Goal: Task Accomplishment & Management: Manage account settings

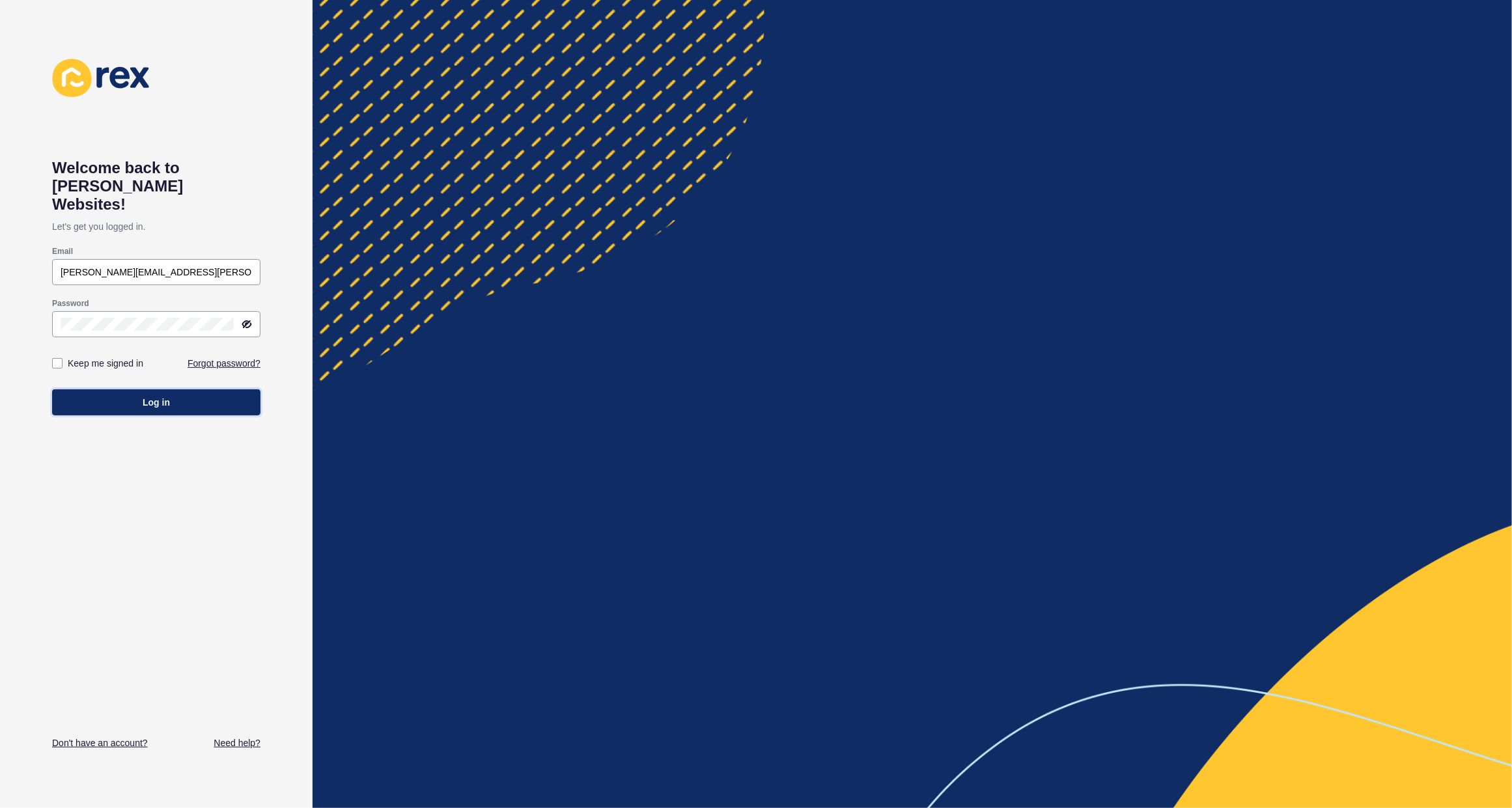
drag, startPoint x: 197, startPoint y: 386, endPoint x: 441, endPoint y: 298, distance: 259.4
click at [198, 389] on button "Log in" at bounding box center [157, 402] width 209 height 26
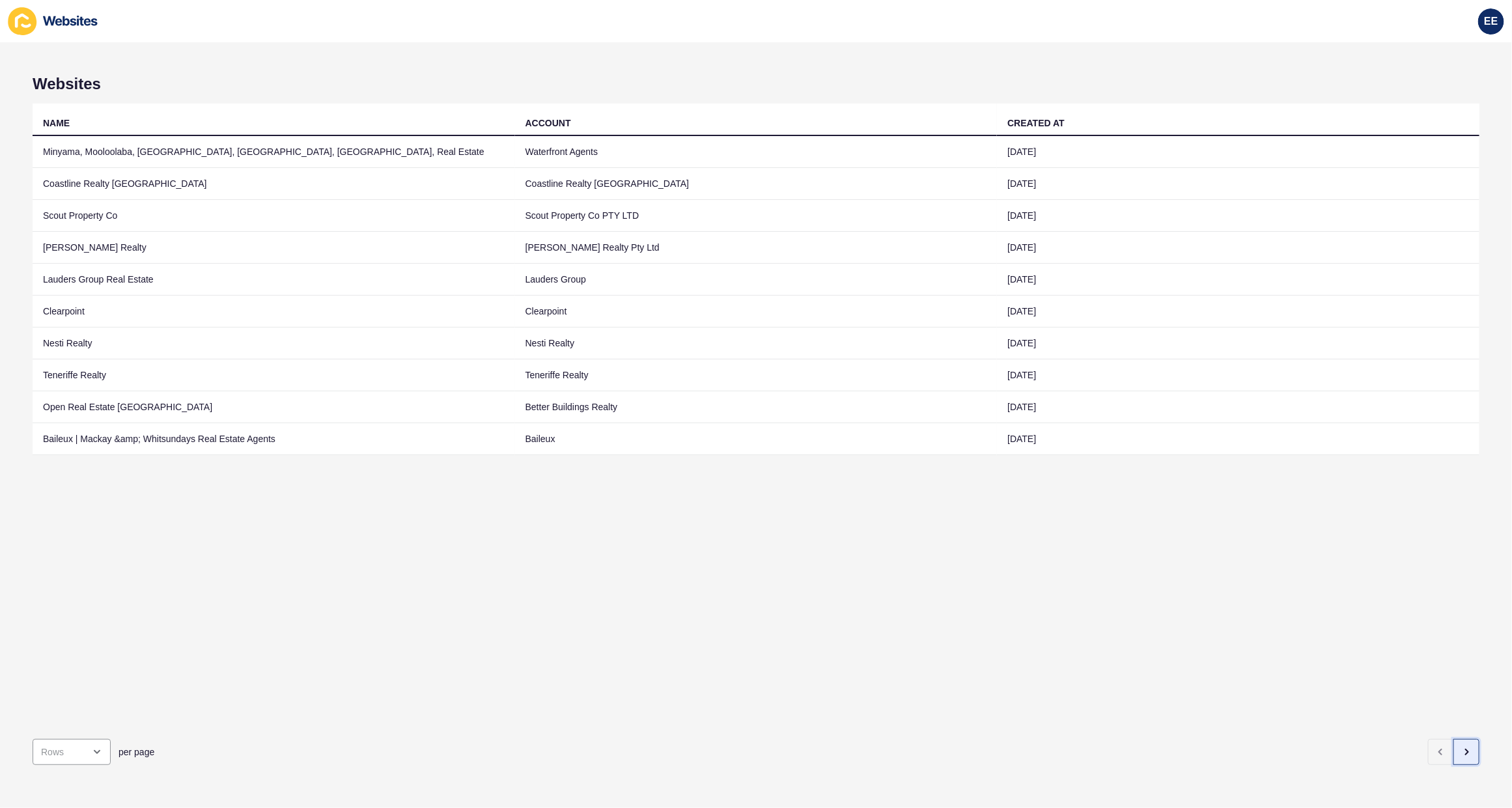
click at [1462, 746] on button "button" at bounding box center [1466, 752] width 26 height 26
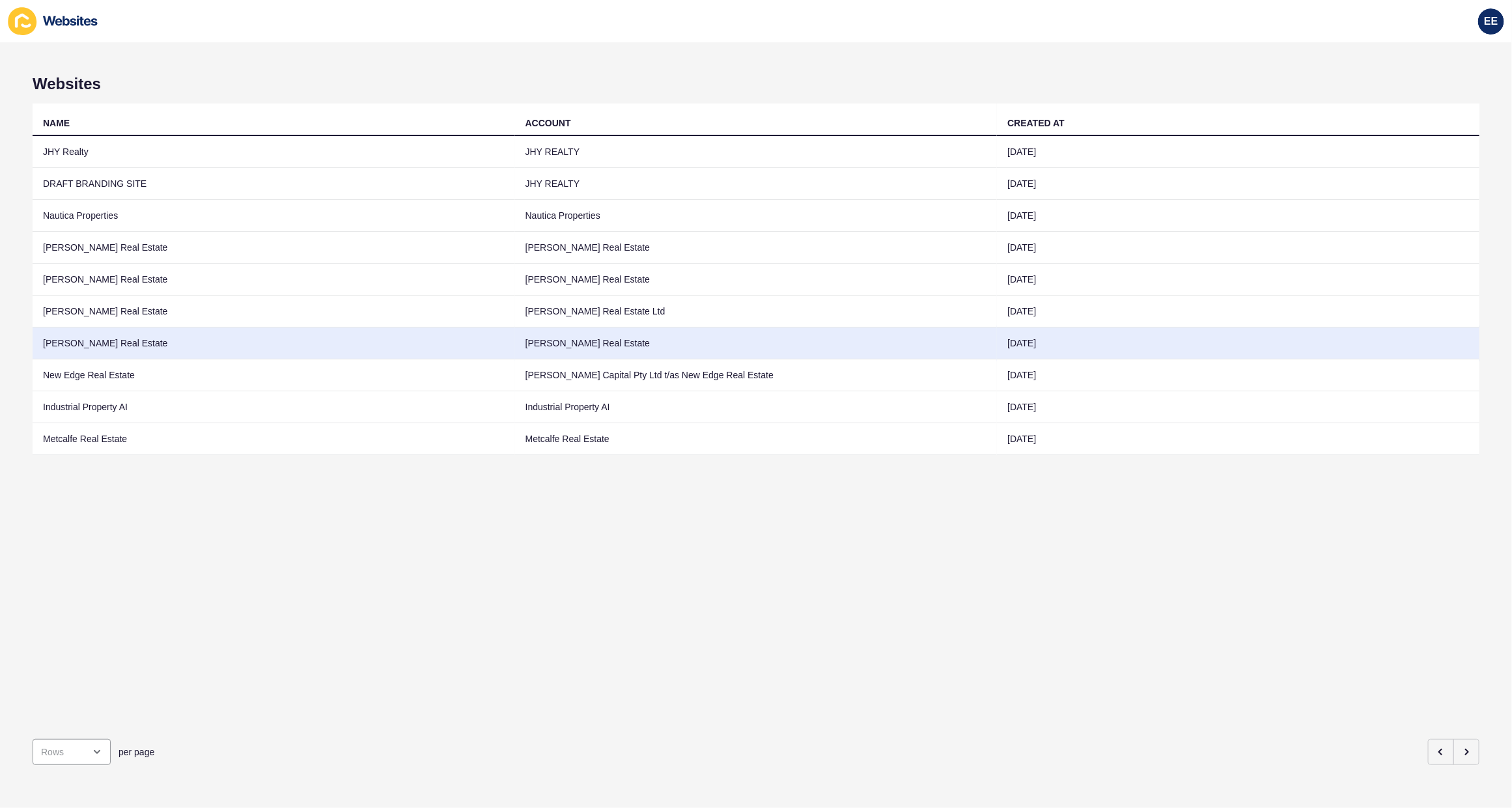
click at [106, 345] on td "[PERSON_NAME] Real Estate" at bounding box center [274, 343] width 482 height 32
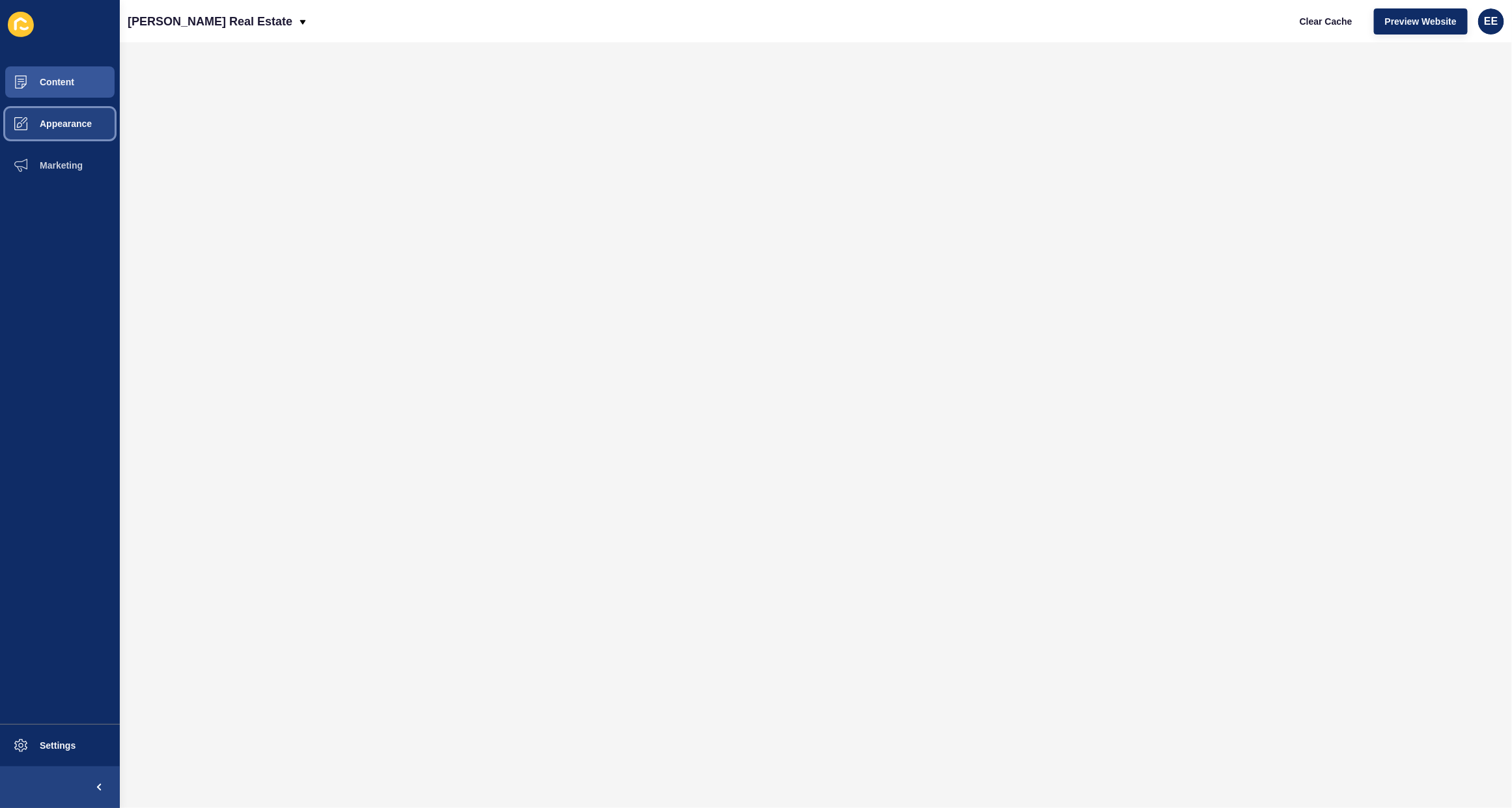
click at [66, 115] on button "Appearance" at bounding box center [60, 123] width 120 height 42
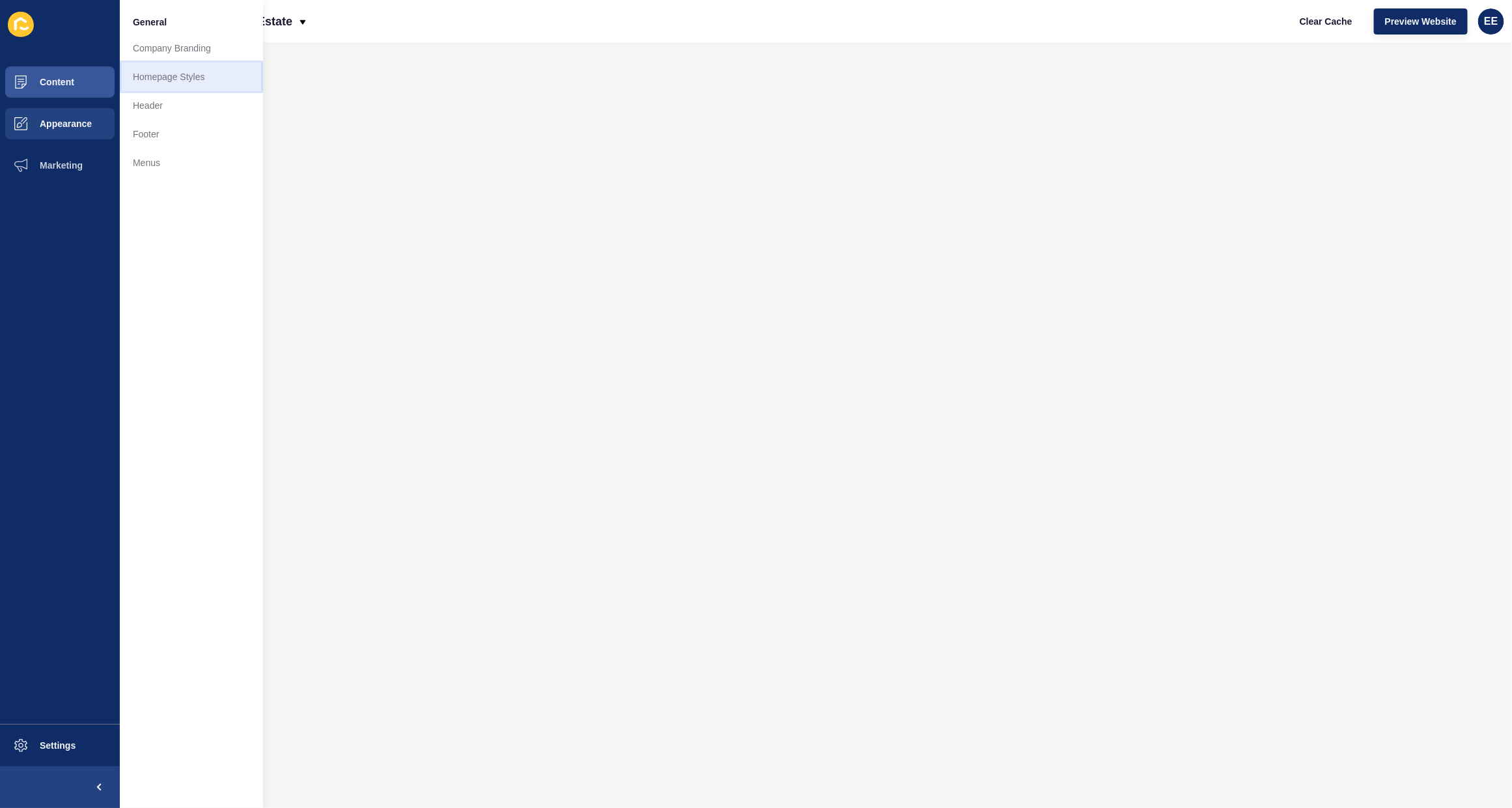
click at [190, 74] on link "Homepage Styles" at bounding box center [192, 77] width 144 height 29
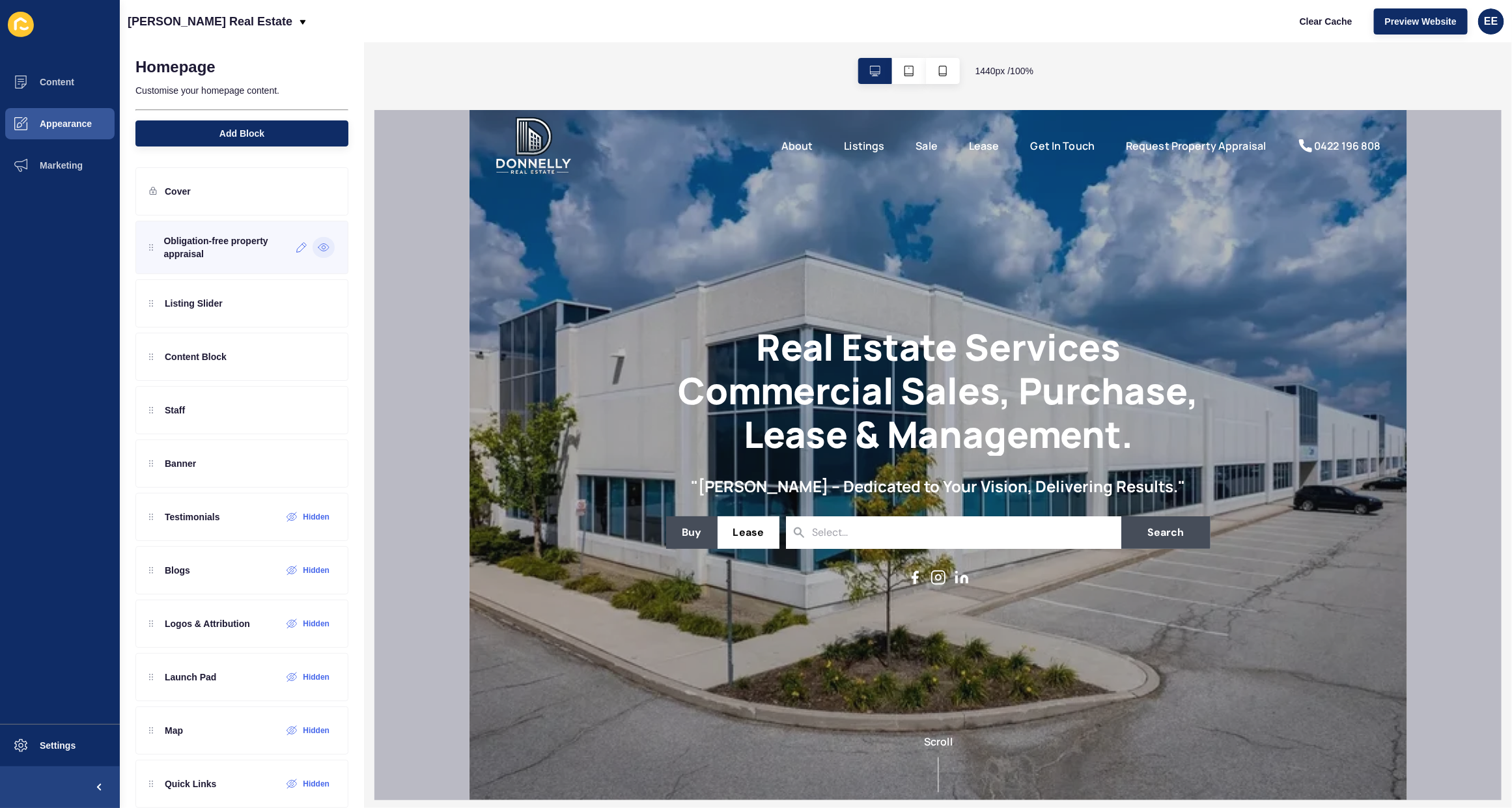
click at [318, 248] on icon at bounding box center [324, 247] width 12 height 10
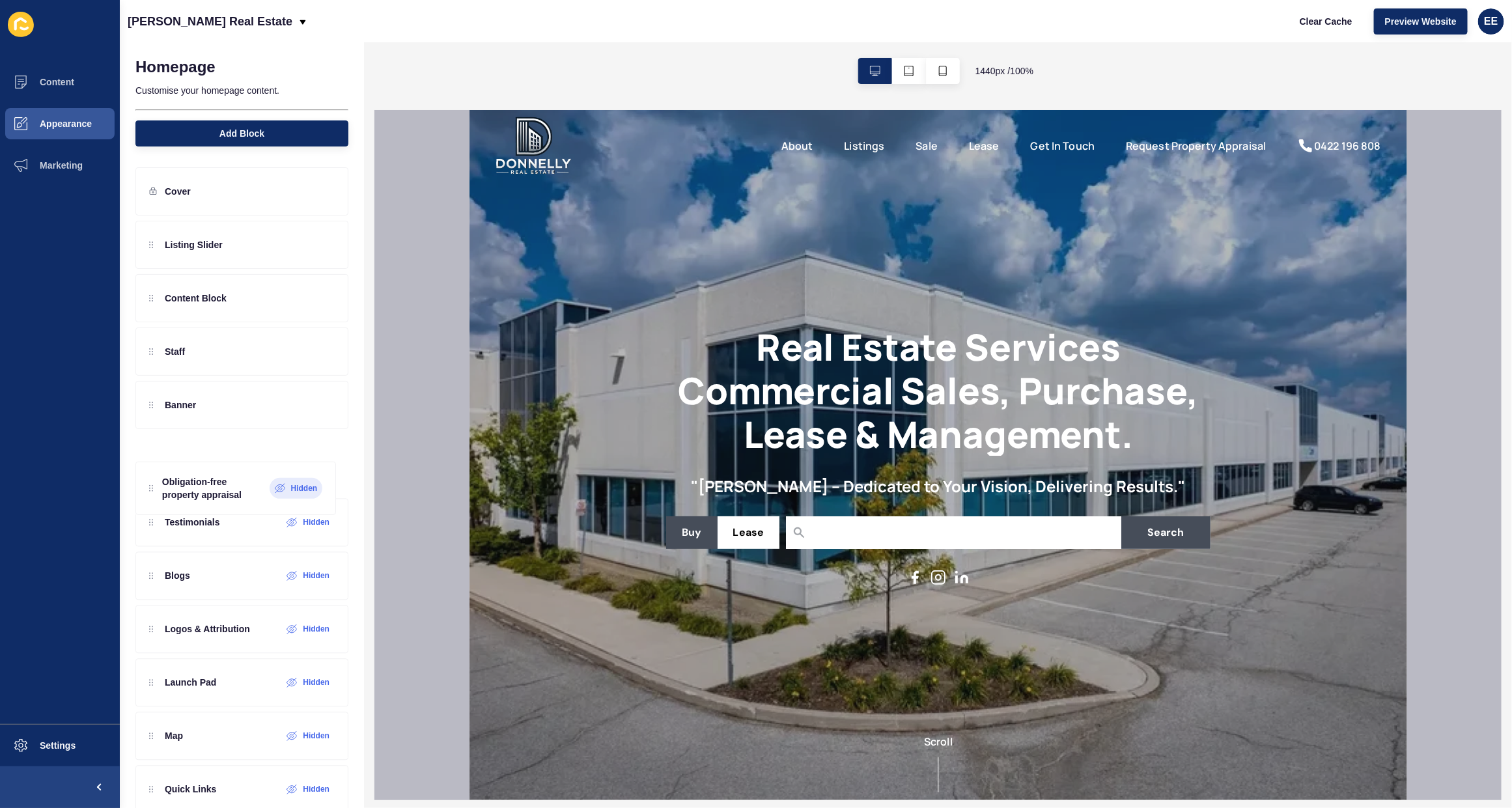
drag, startPoint x: 217, startPoint y: 245, endPoint x: 210, endPoint y: 485, distance: 240.1
click at [210, 485] on div "Obligation-free property appraisal Hidden Listing Slider Content Block Staff Ba…" at bounding box center [241, 485] width 213 height 528
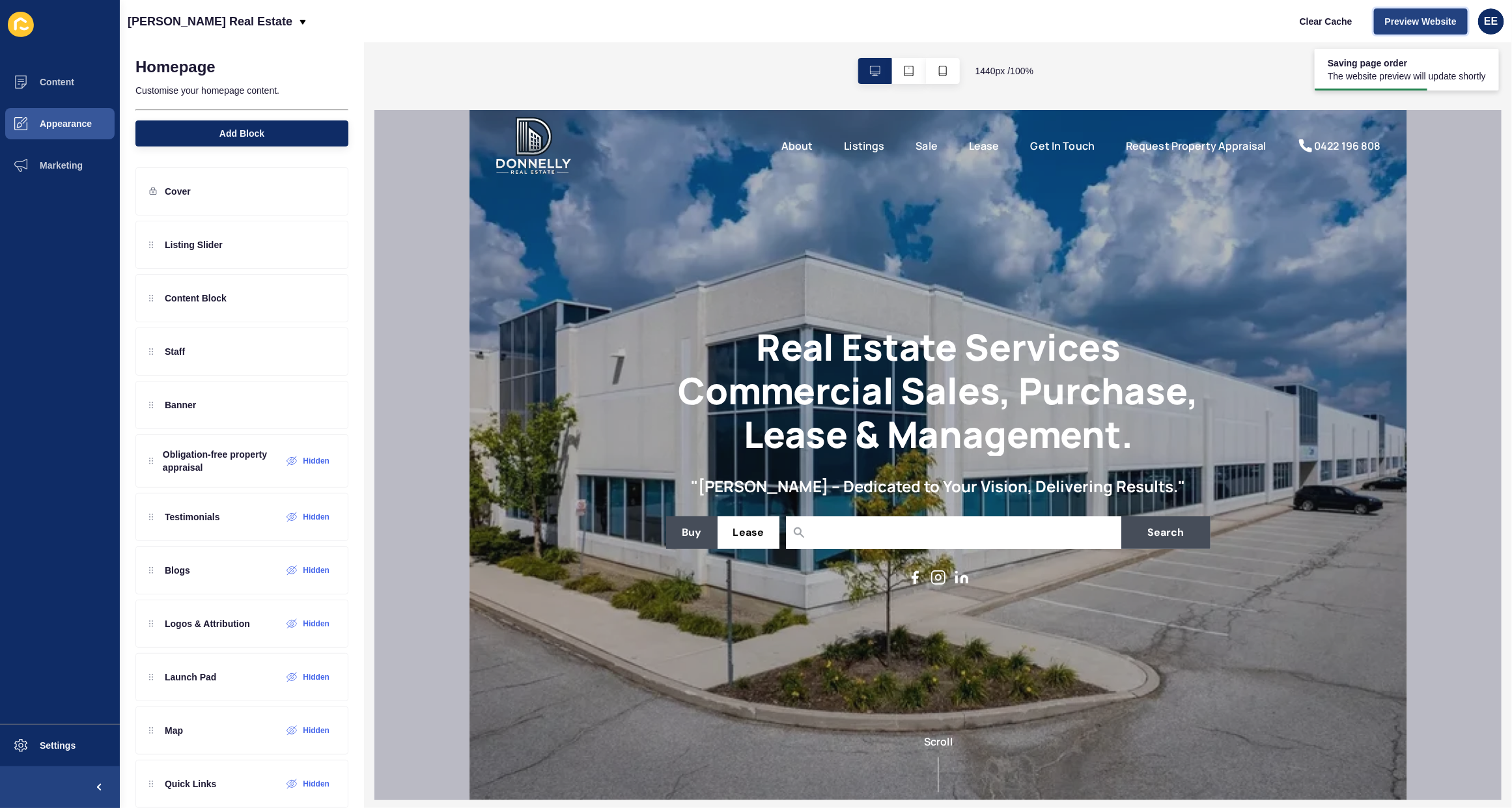
click at [1415, 21] on span "Preview Website" at bounding box center [1420, 21] width 72 height 13
click at [296, 403] on icon at bounding box center [301, 404] width 11 height 10
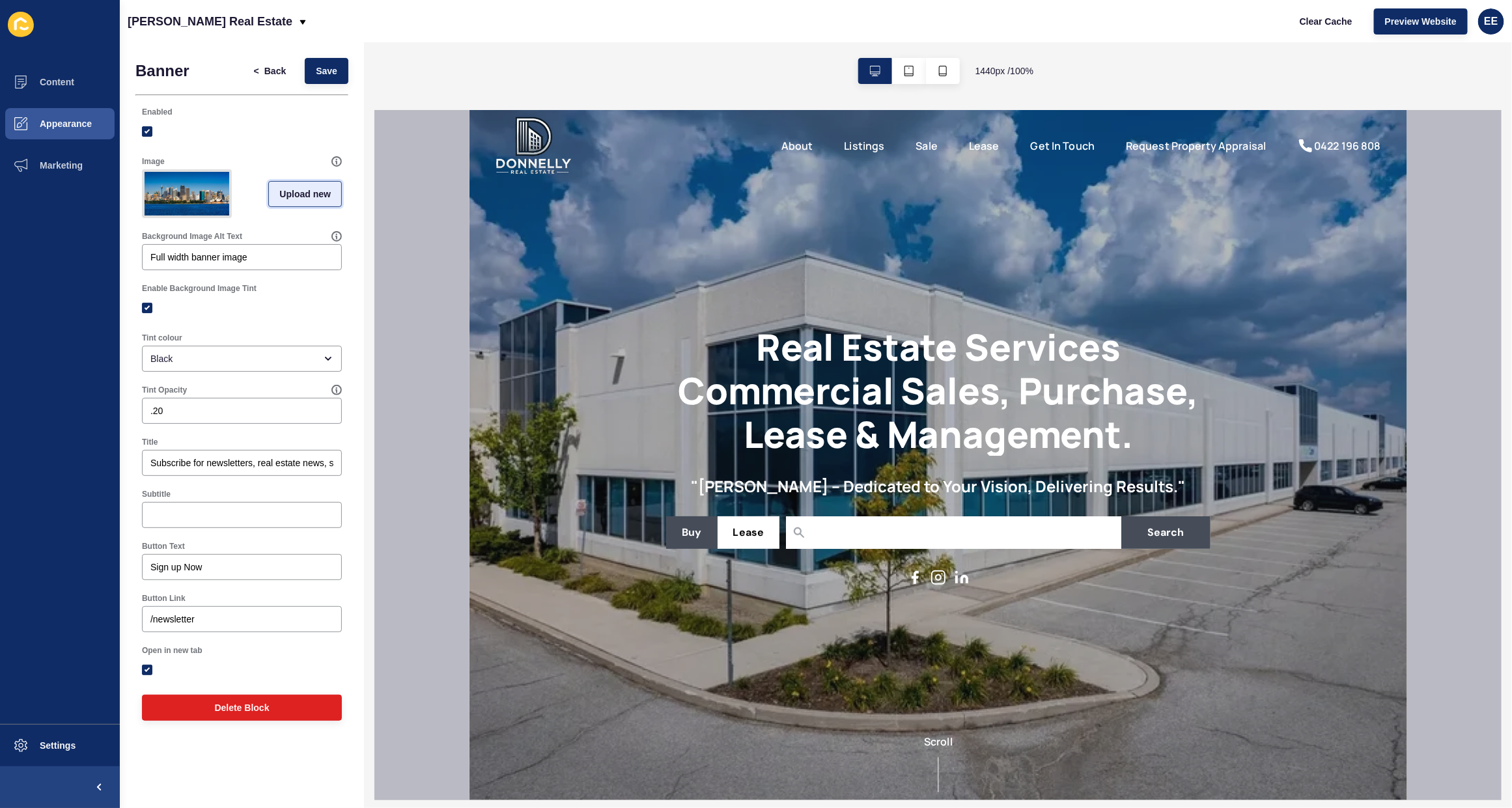
click at [288, 195] on span "Upload new" at bounding box center [305, 193] width 51 height 13
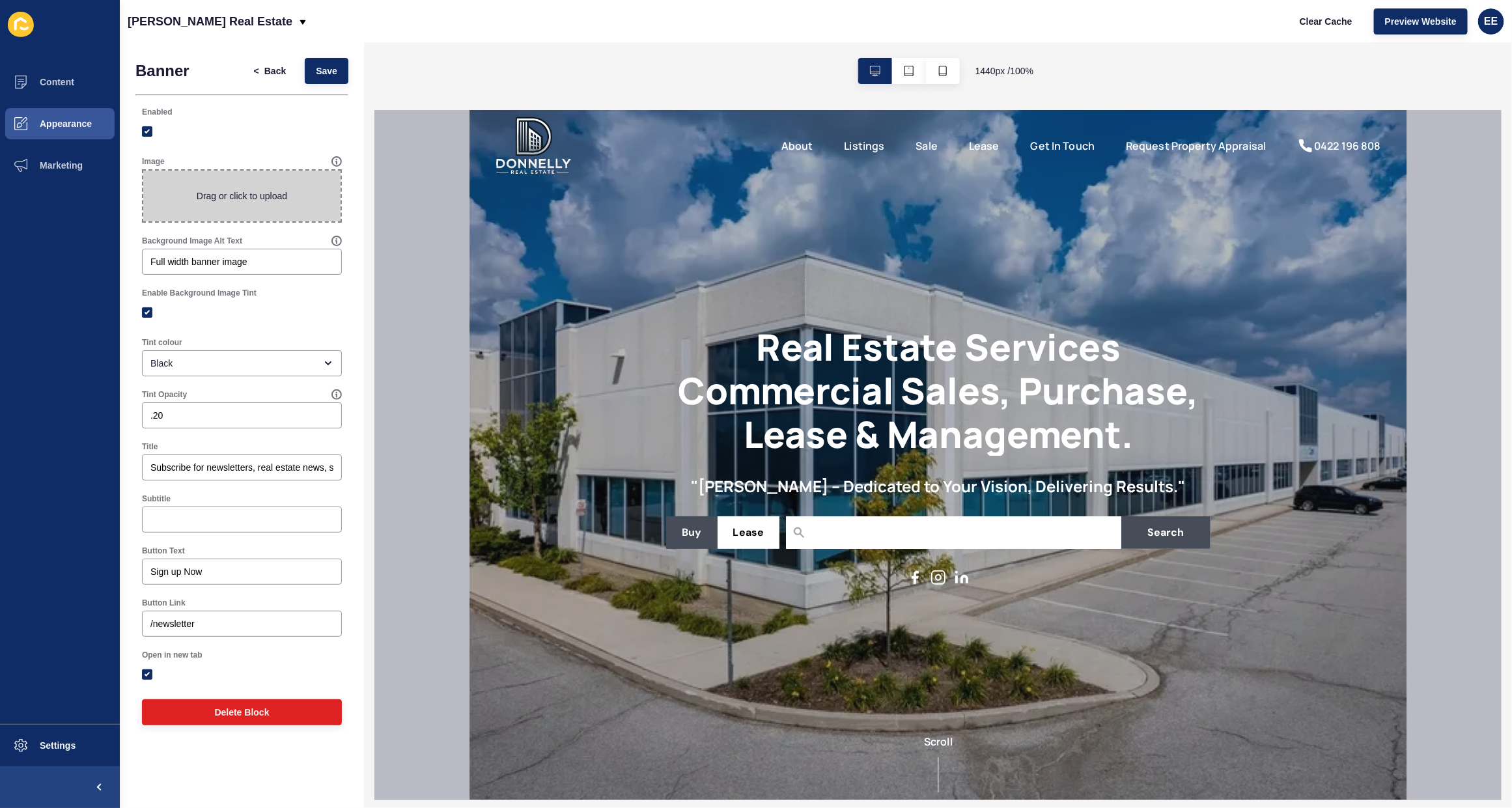
click at [245, 190] on span at bounding box center [242, 195] width 198 height 50
click at [144, 170] on input "Drag or click to upload" at bounding box center [144, 170] width 0 height 0
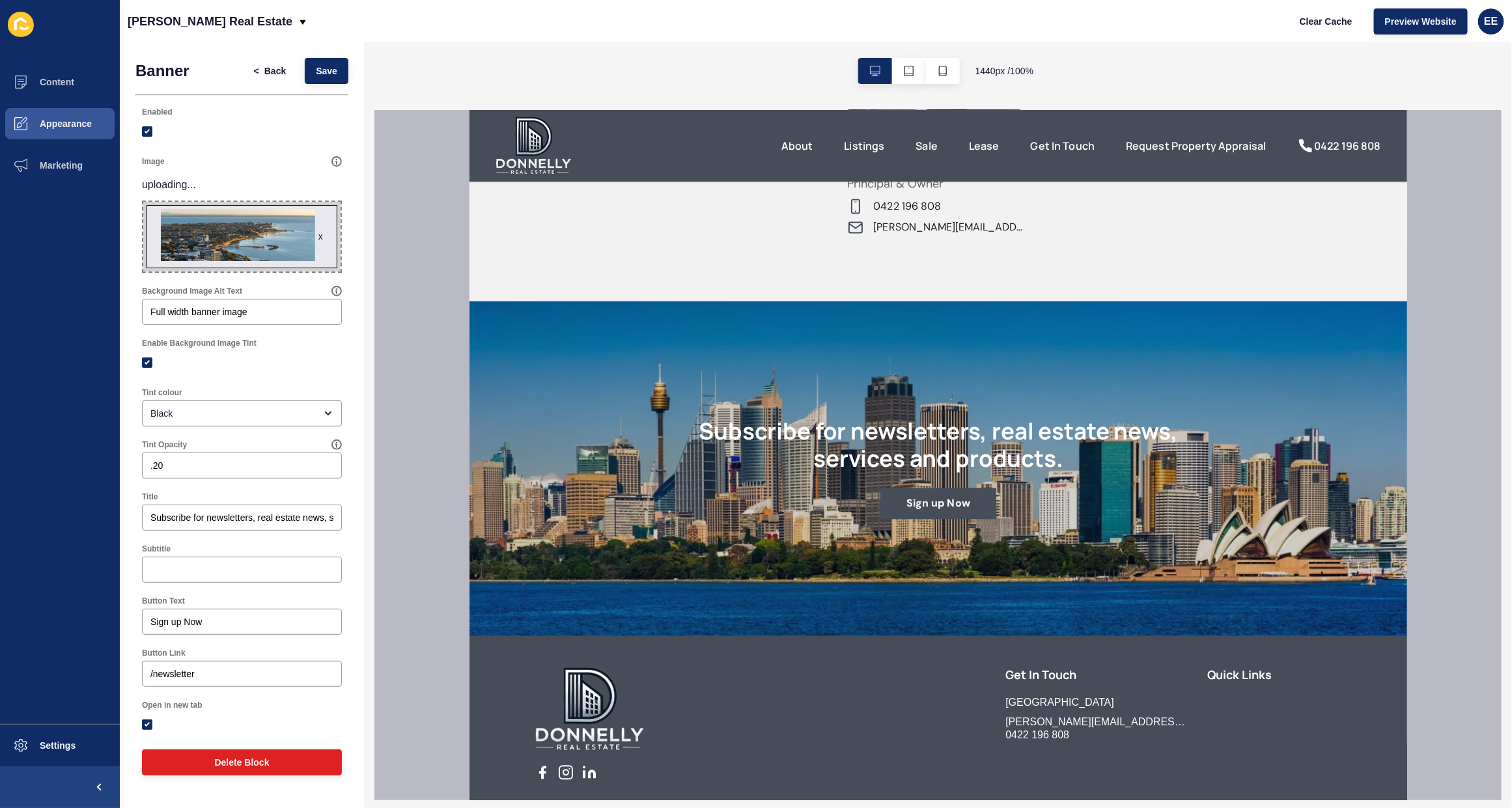
scroll to position [1546, 0]
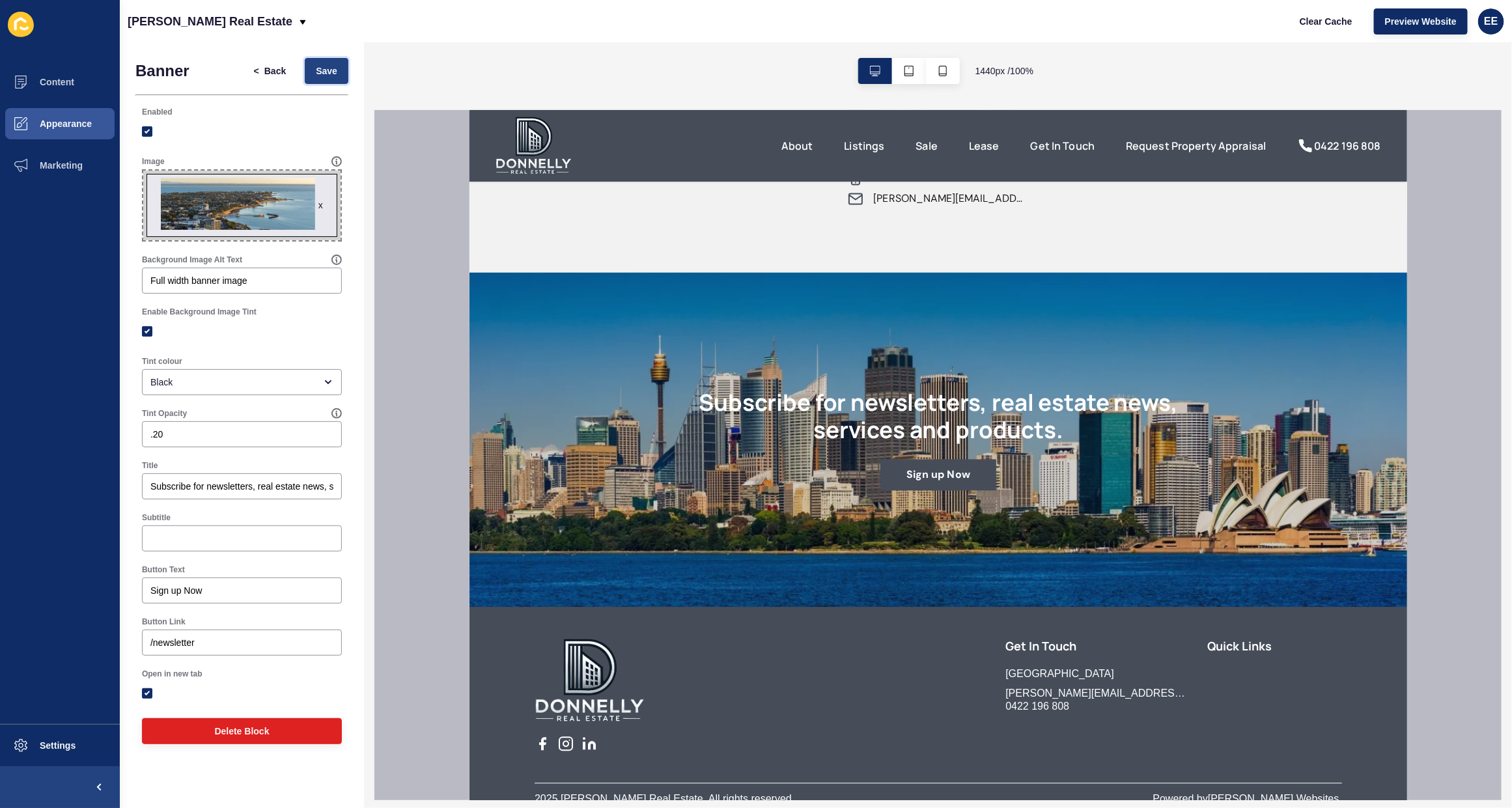
click at [324, 72] on span "Save" at bounding box center [326, 70] width 21 height 13
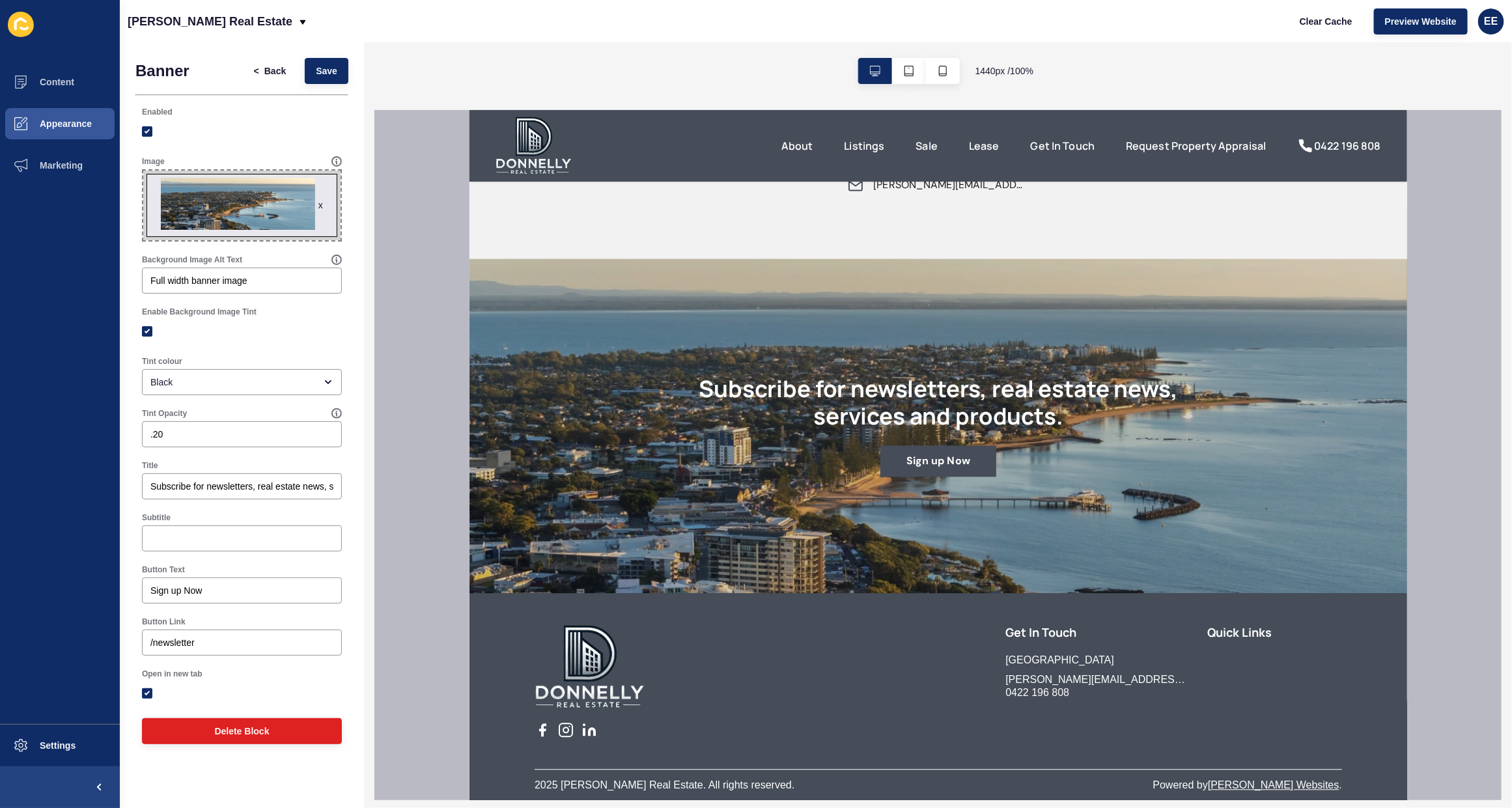
scroll to position [1560, 0]
click at [225, 202] on span "x" at bounding box center [242, 204] width 198 height 69
click at [144, 170] on input "x Drag or click to upload" at bounding box center [144, 170] width 0 height 0
click at [323, 76] on span "Save" at bounding box center [326, 70] width 21 height 13
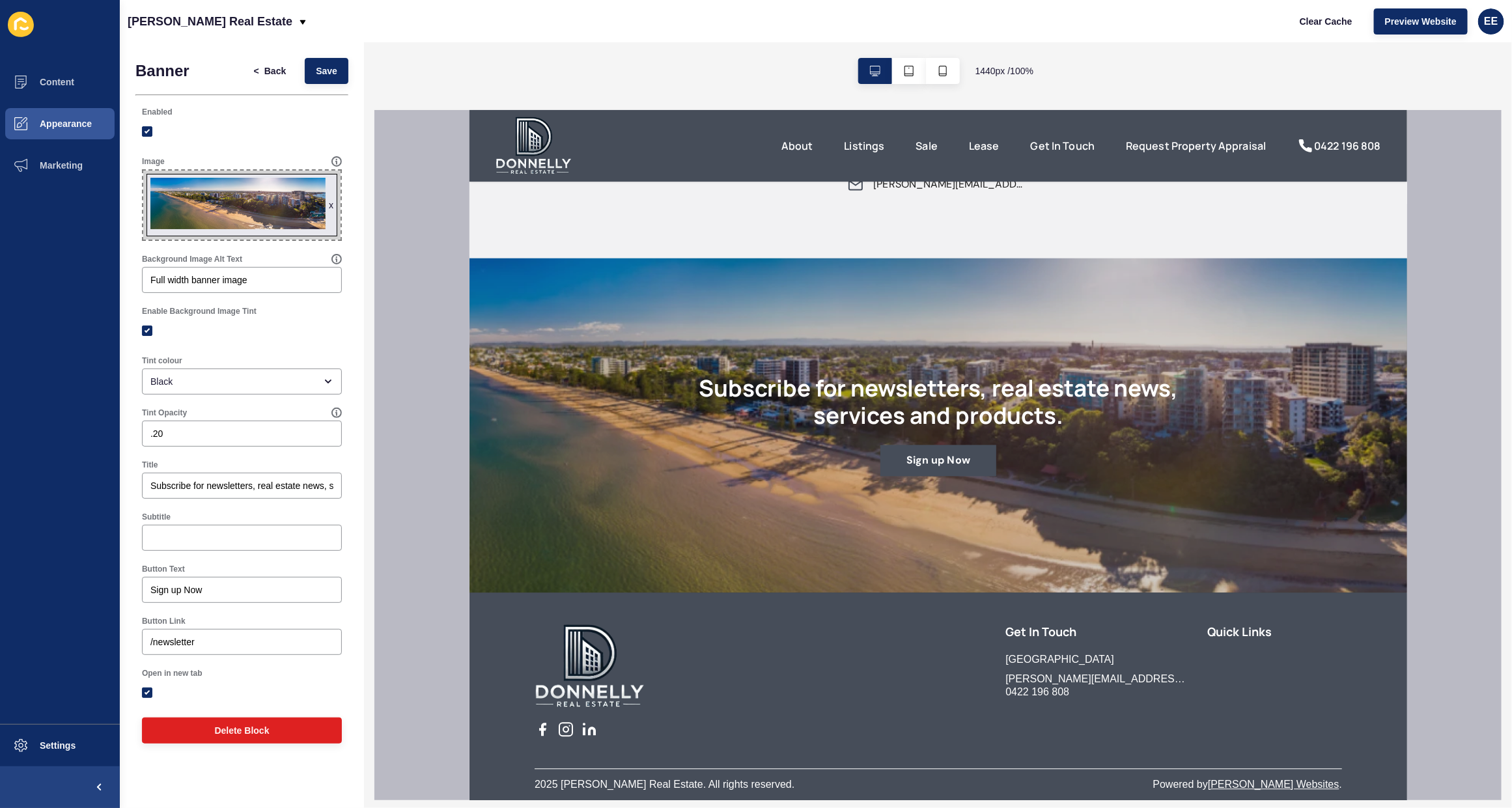
click at [214, 200] on span "x" at bounding box center [242, 204] width 198 height 69
click at [144, 170] on input "x Drag or click to upload" at bounding box center [144, 170] width 0 height 0
click at [314, 60] on button "Save" at bounding box center [326, 71] width 44 height 26
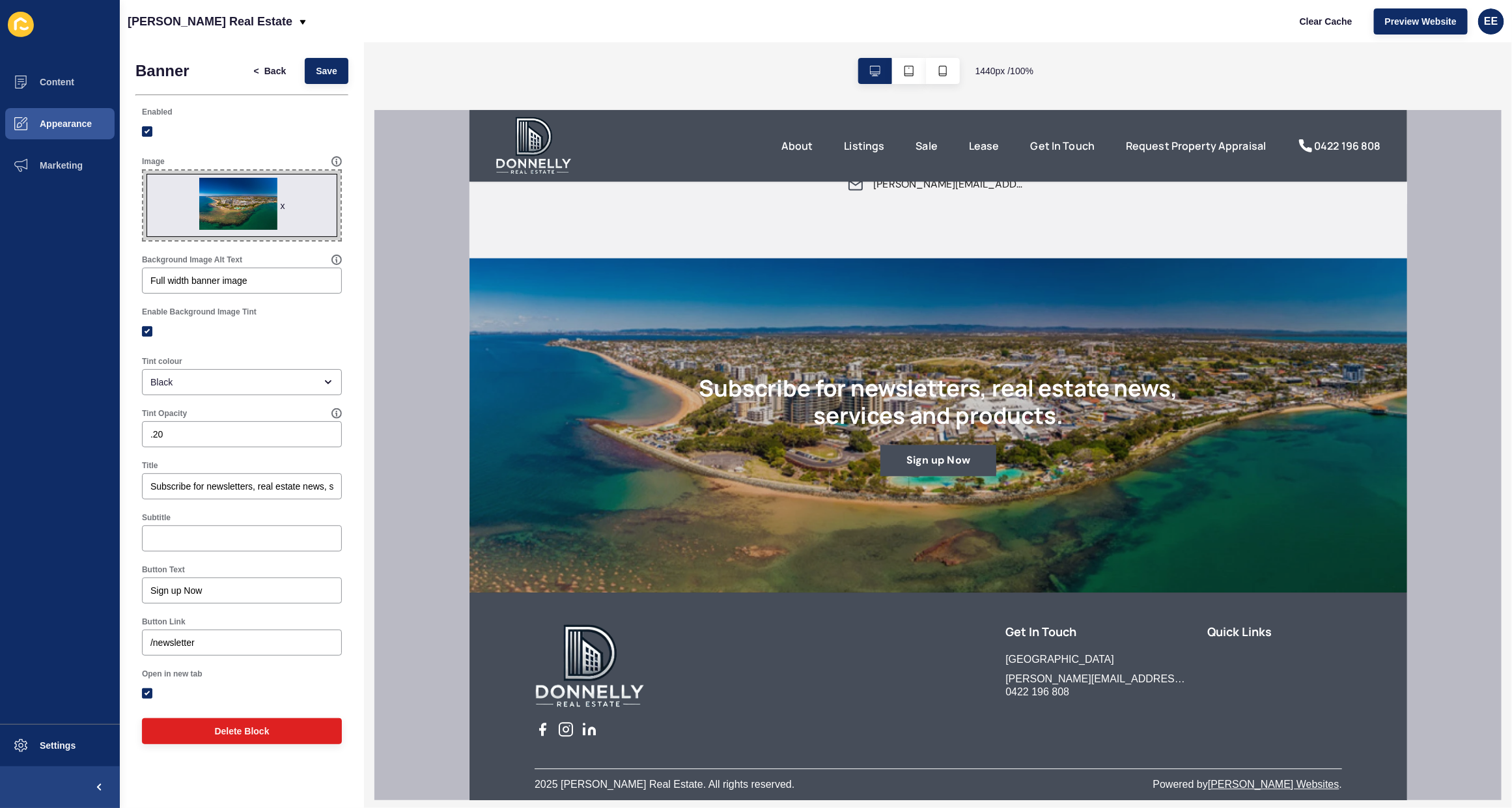
click at [219, 207] on span "x" at bounding box center [242, 204] width 198 height 69
click at [144, 170] on input "x Drag or click to upload" at bounding box center [144, 170] width 0 height 0
type input "C:\fakepath\Moreton_Heli_Shoot_-_SKYRIS_449_thin.jpg"
click at [334, 73] on span "Save" at bounding box center [326, 70] width 21 height 13
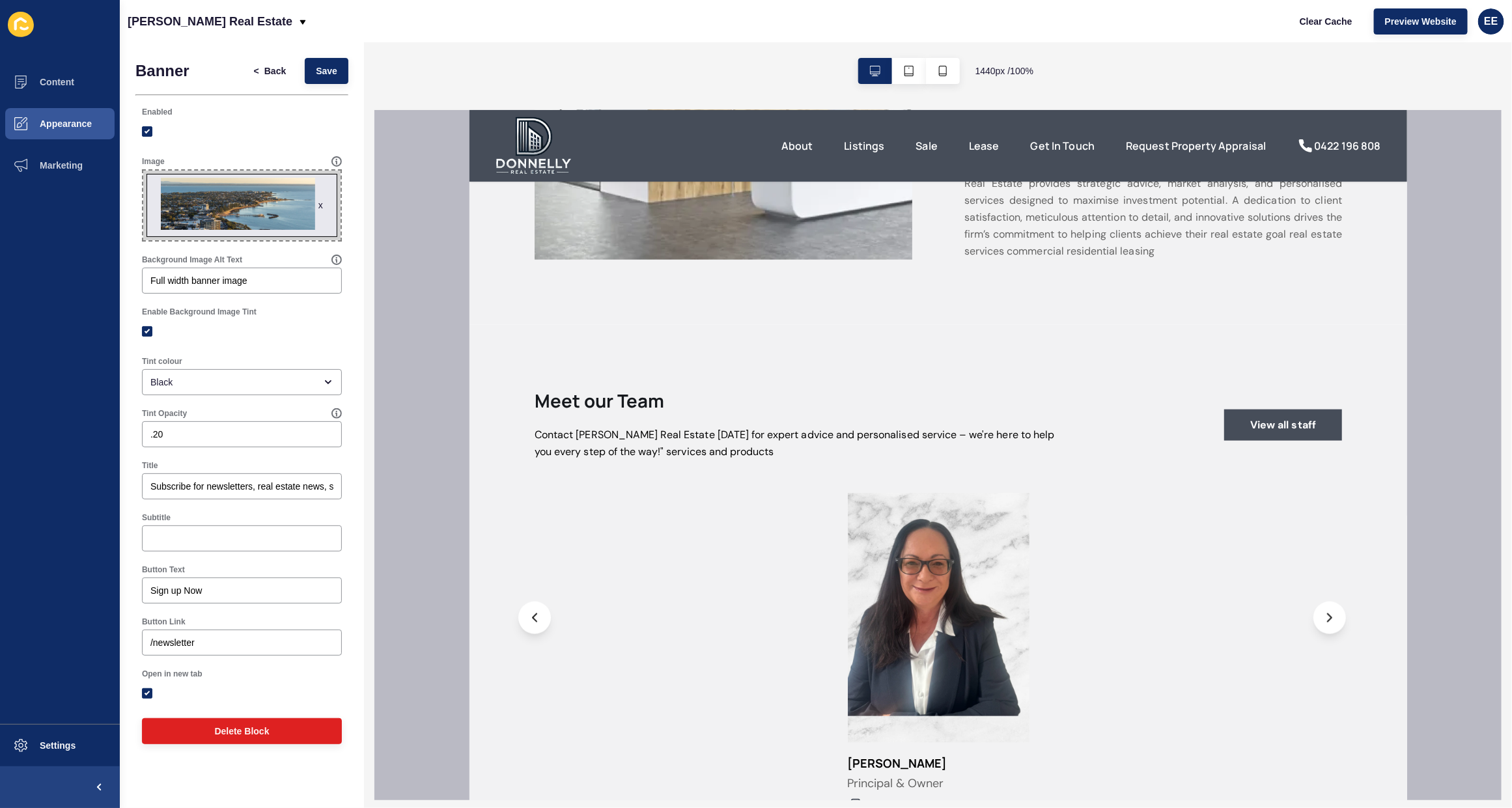
scroll to position [746, 0]
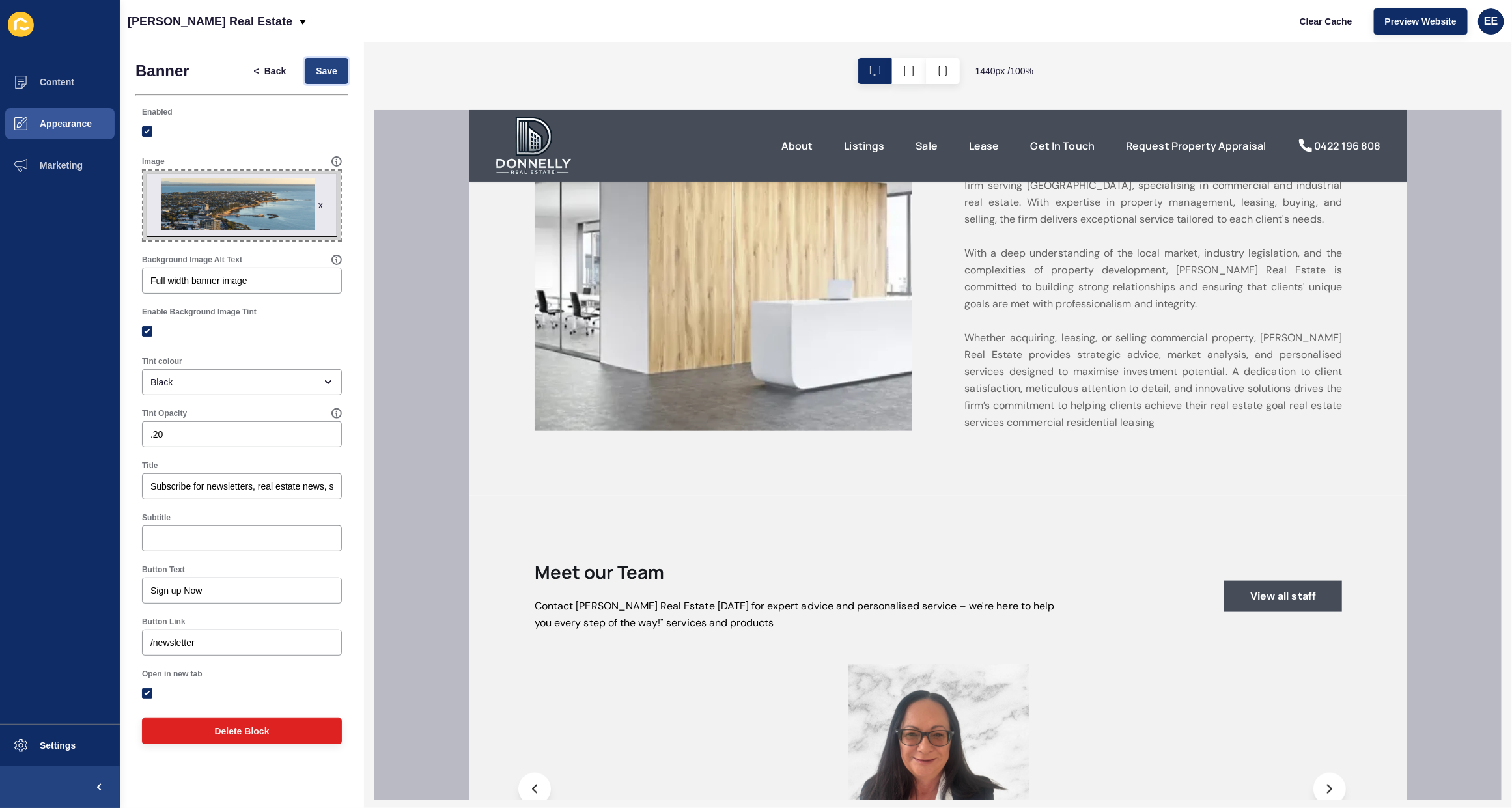
click at [326, 70] on span "Save" at bounding box center [326, 70] width 21 height 13
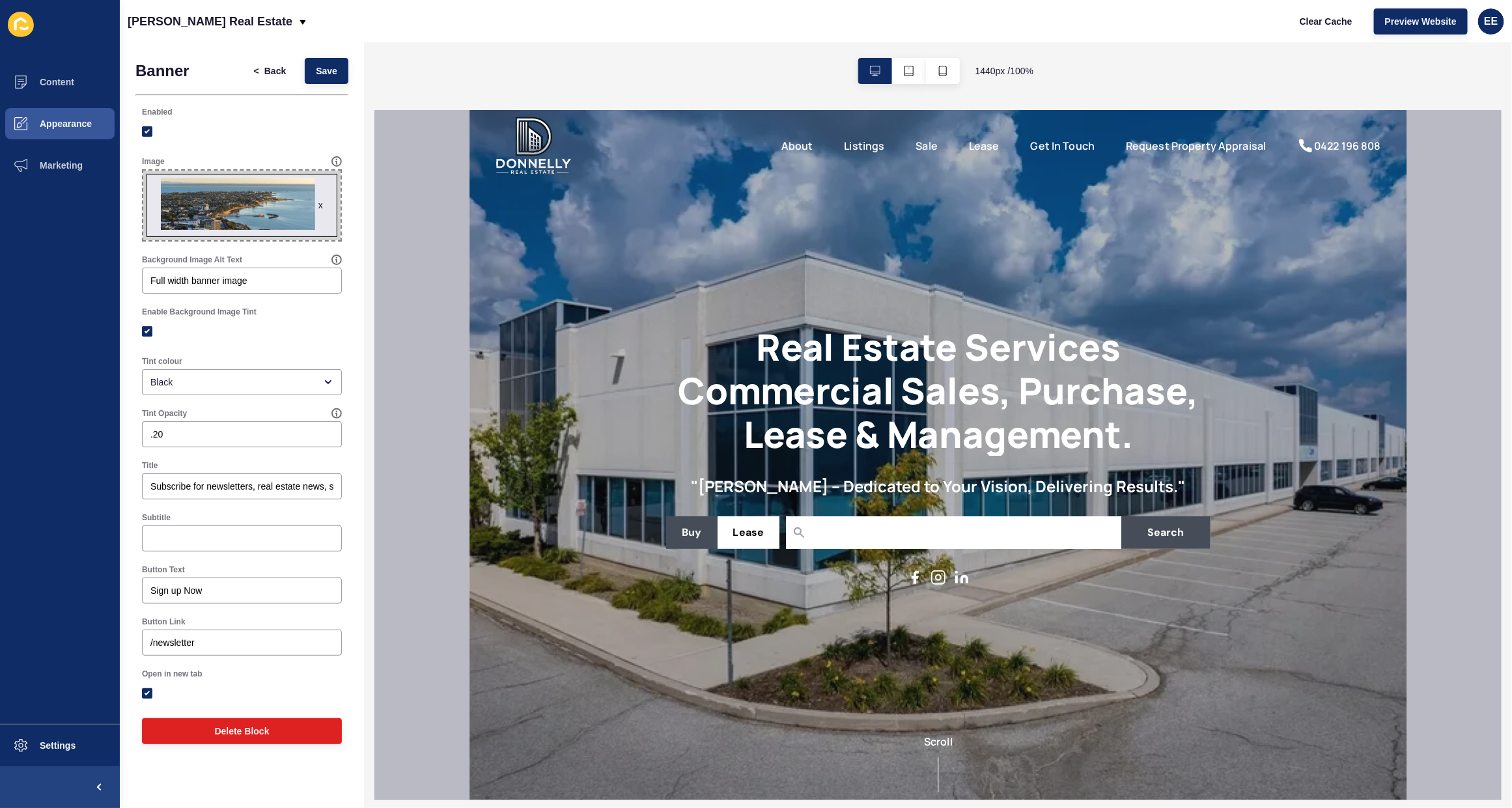
scroll to position [0, 0]
click at [59, 114] on button "Appearance" at bounding box center [60, 123] width 120 height 42
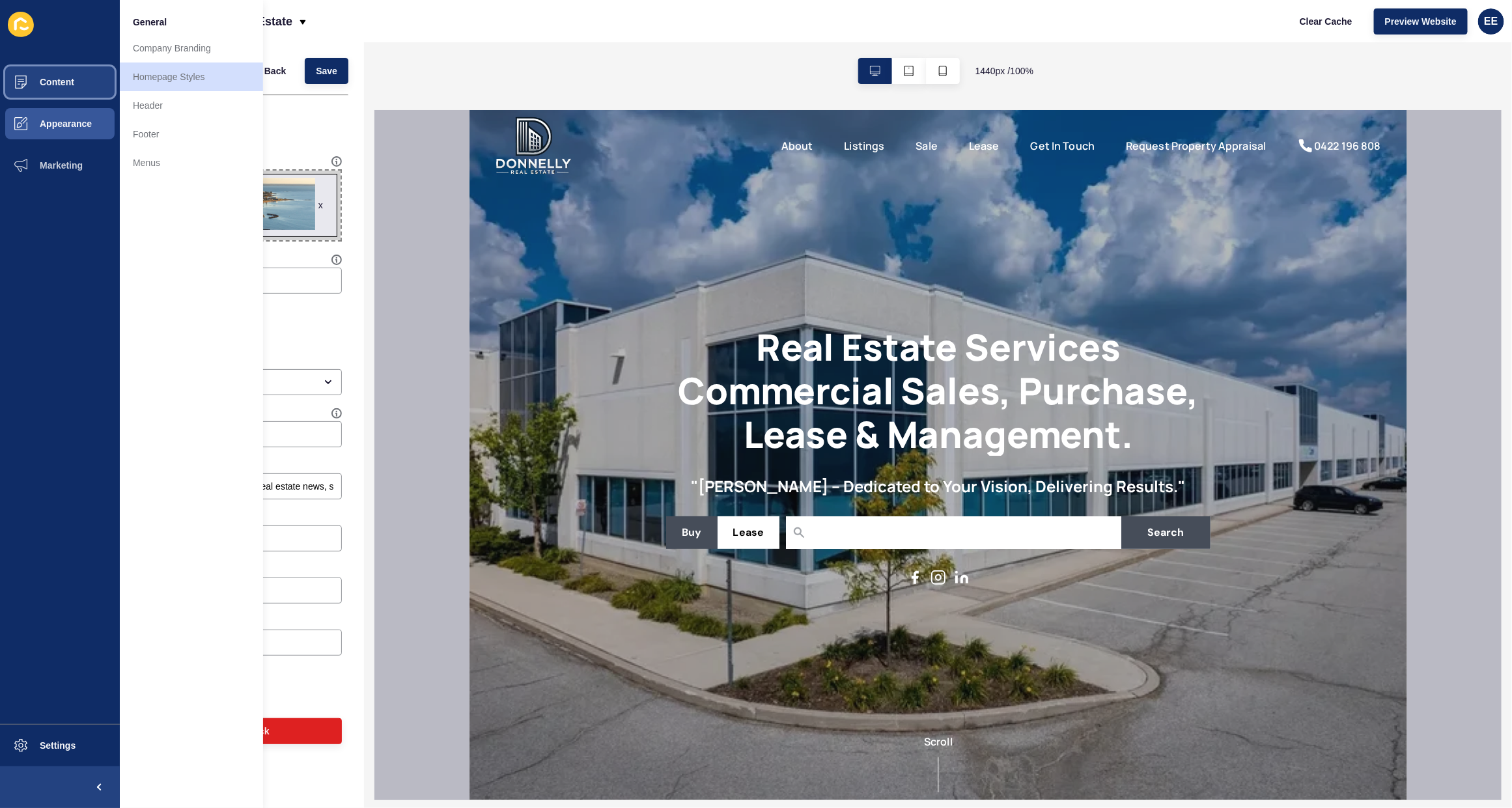
click at [26, 77] on span "Content" at bounding box center [36, 82] width 76 height 10
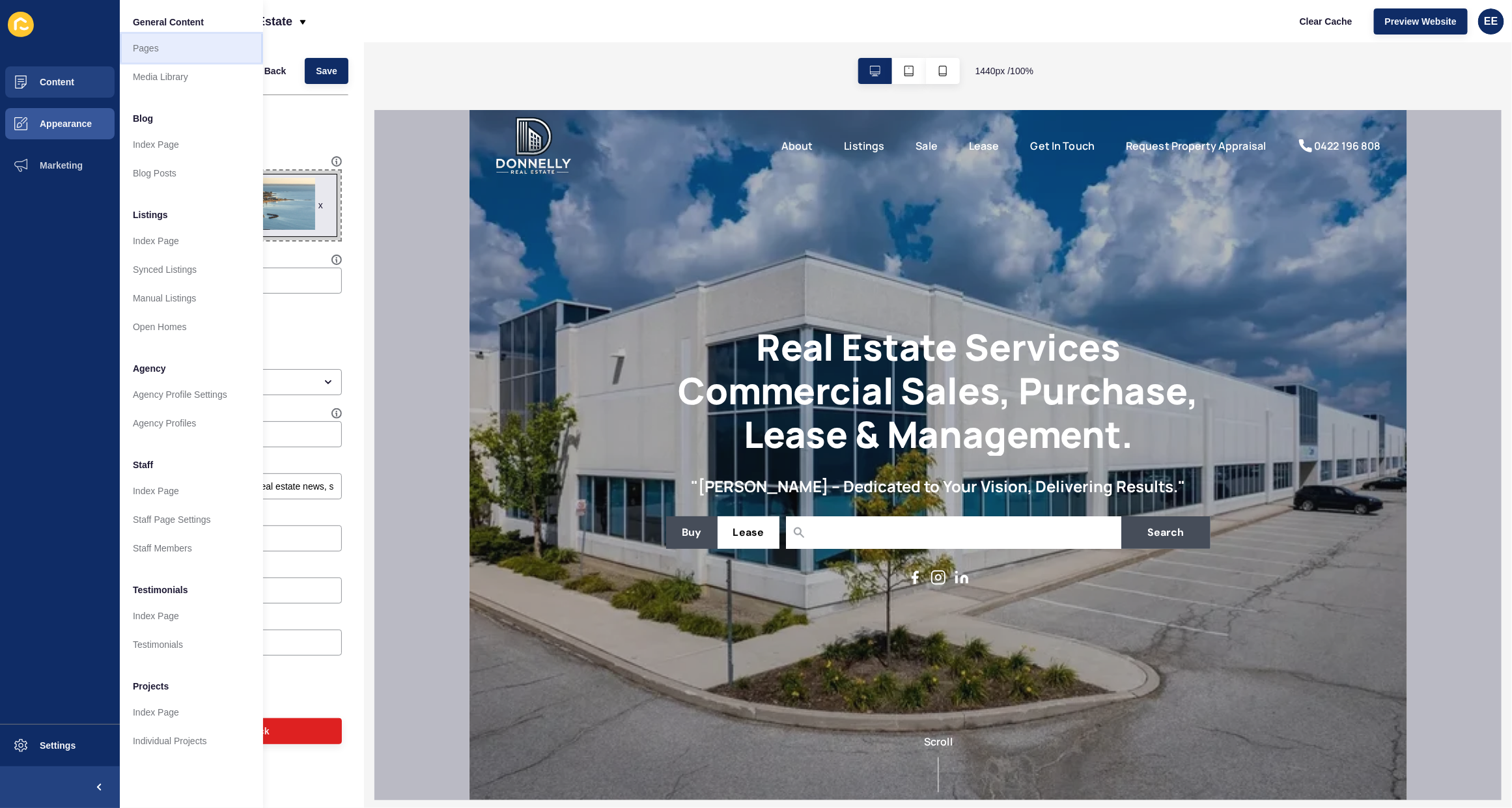
click at [146, 45] on link "Pages" at bounding box center [192, 49] width 144 height 29
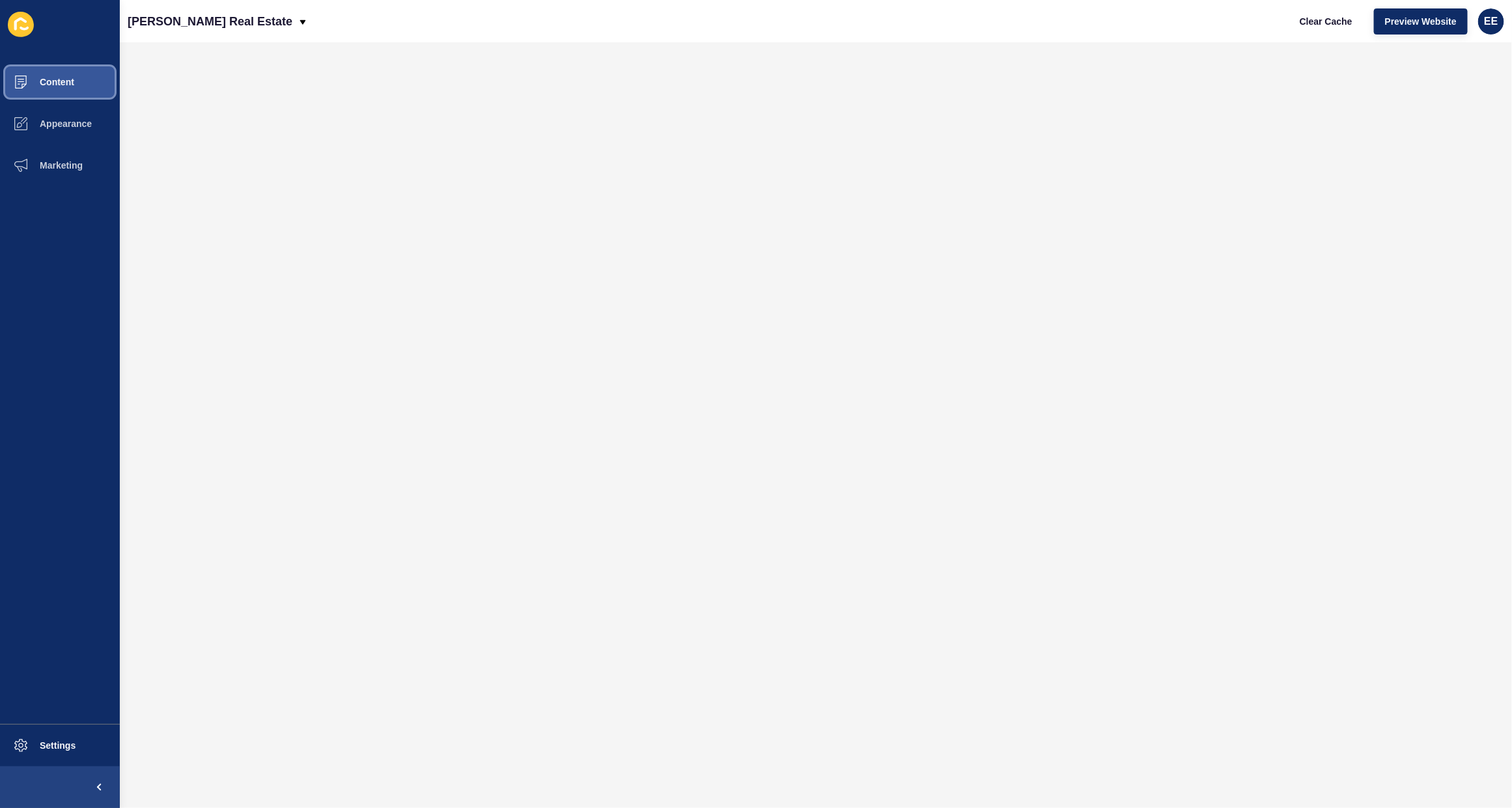
drag, startPoint x: 69, startPoint y: 79, endPoint x: 99, endPoint y: 77, distance: 30.1
click at [70, 78] on span "Content" at bounding box center [36, 82] width 76 height 10
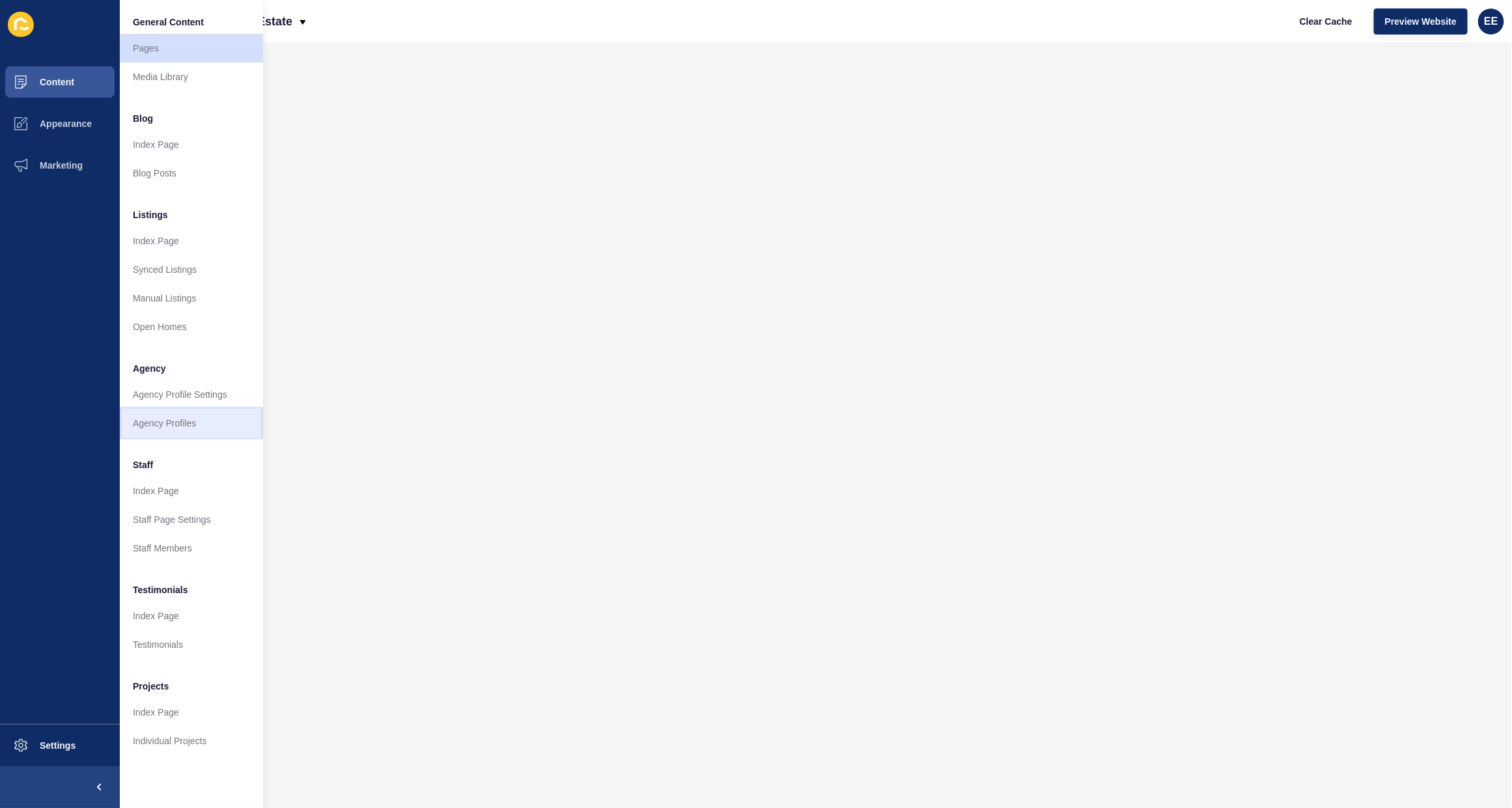
click at [170, 419] on link "Agency Profiles" at bounding box center [192, 423] width 144 height 29
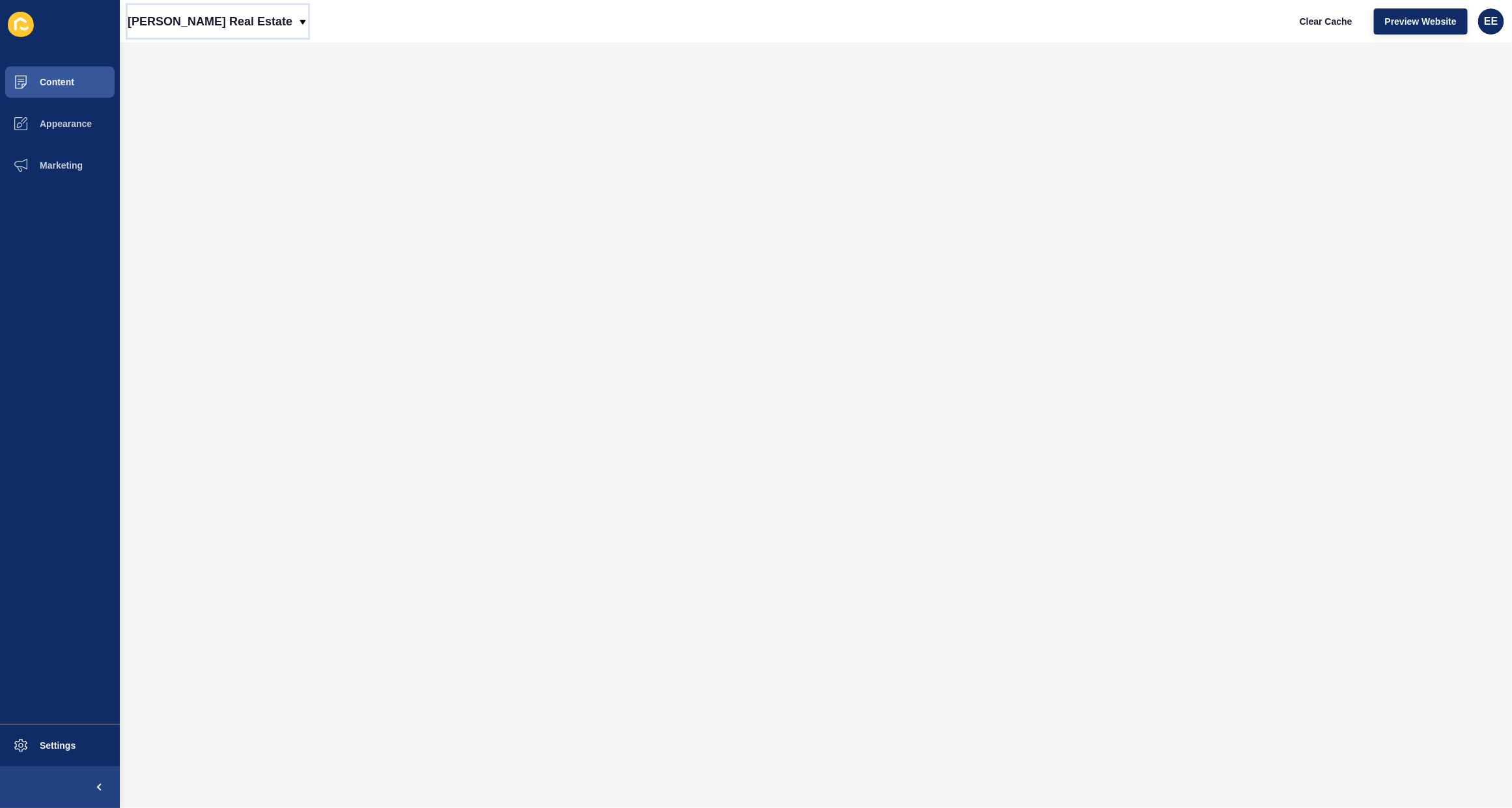
click at [298, 23] on icon at bounding box center [303, 22] width 10 height 10
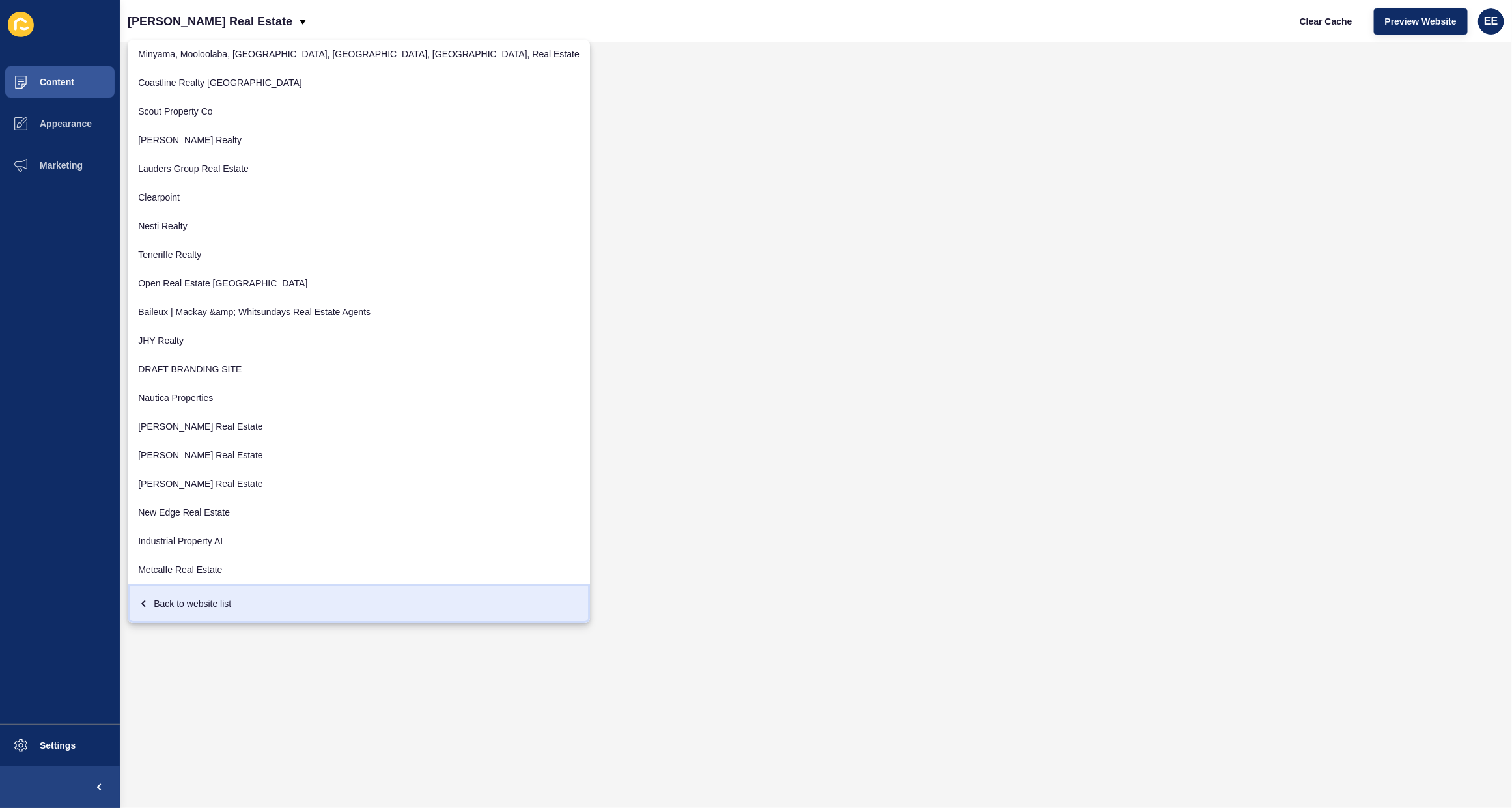
click at [211, 589] on link "Back to website list" at bounding box center [358, 604] width 463 height 39
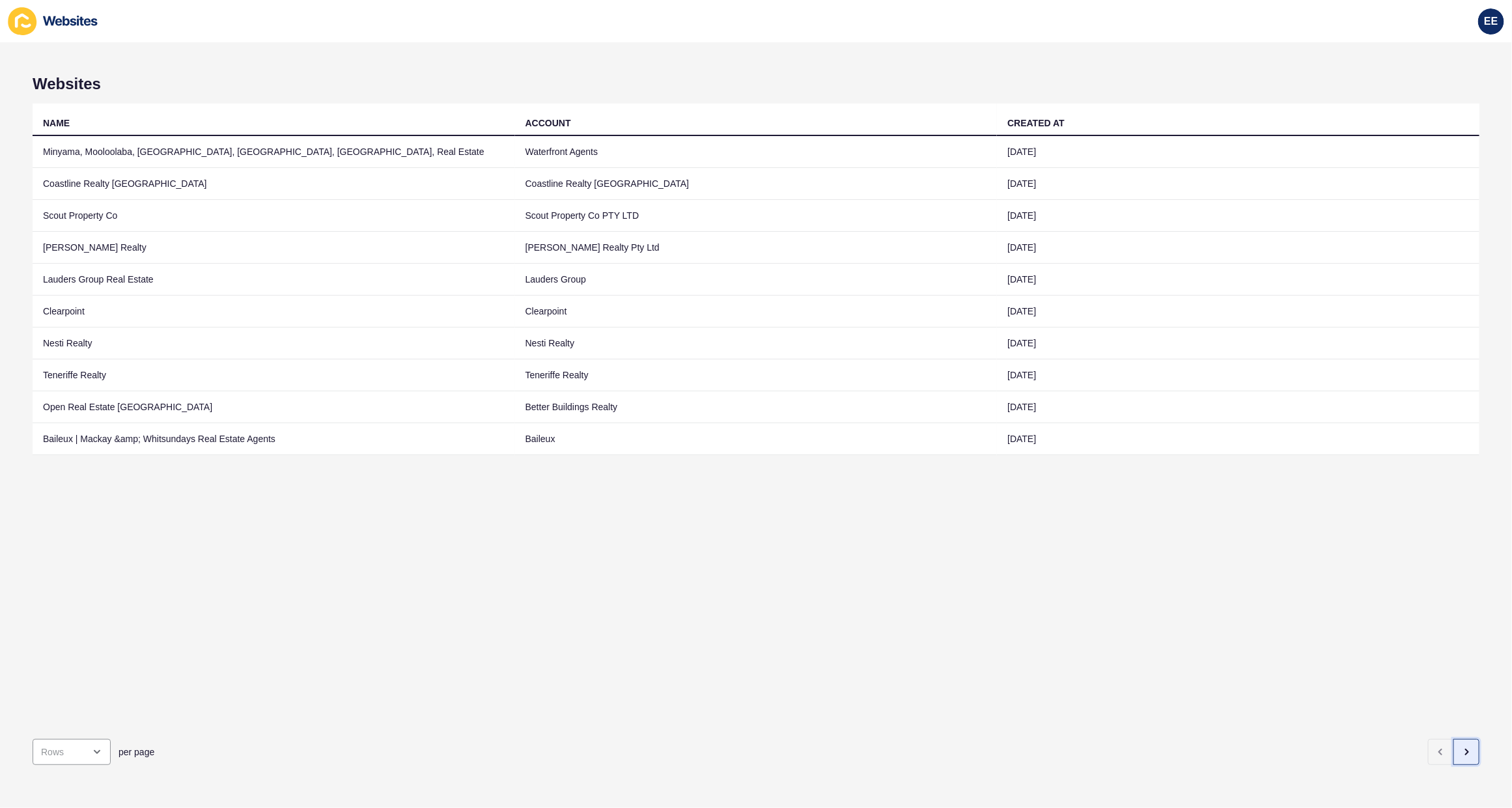
click at [1466, 749] on icon "button" at bounding box center [1467, 752] width 3 height 5
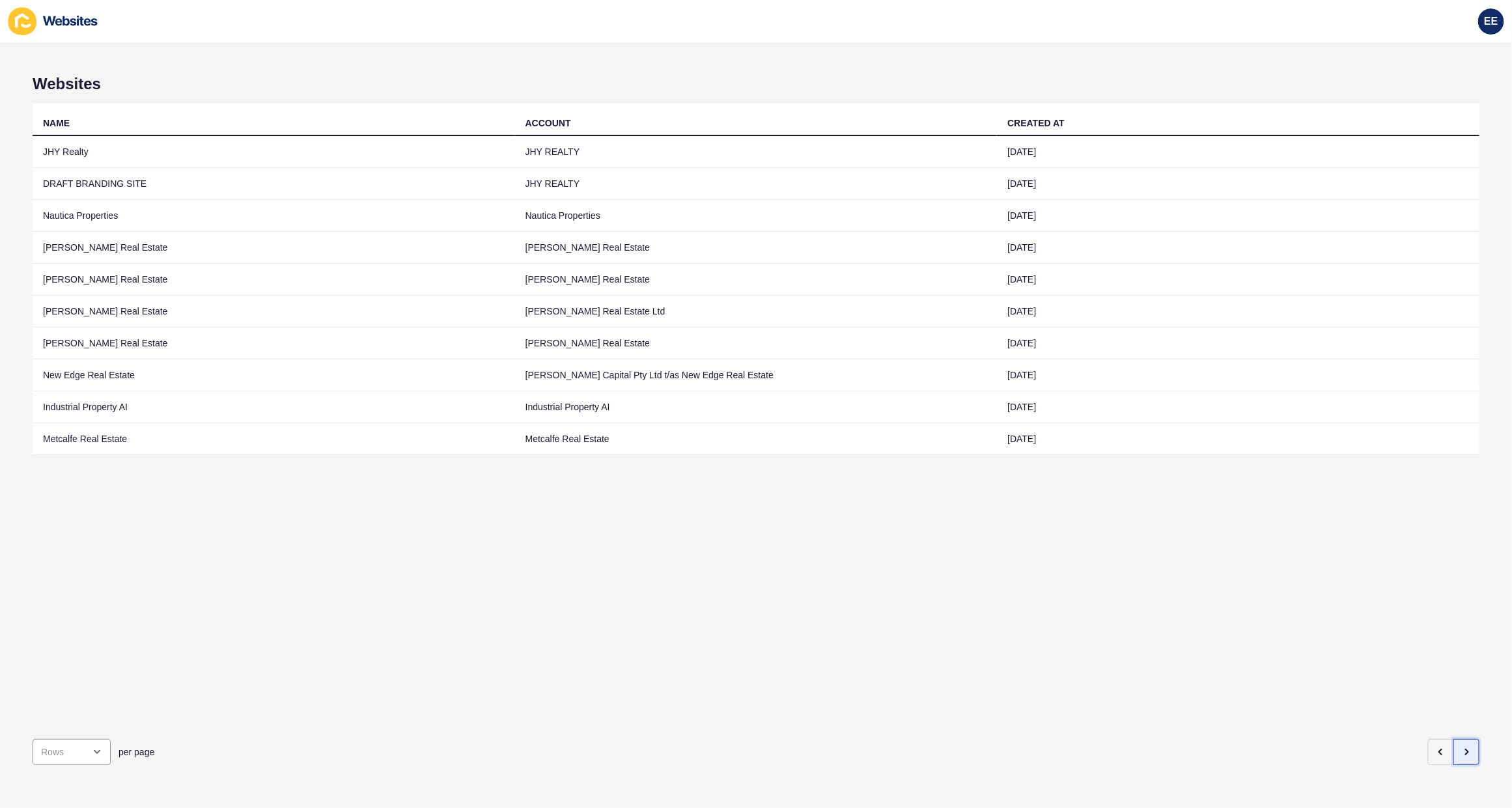
click at [1466, 749] on icon "button" at bounding box center [1467, 752] width 3 height 5
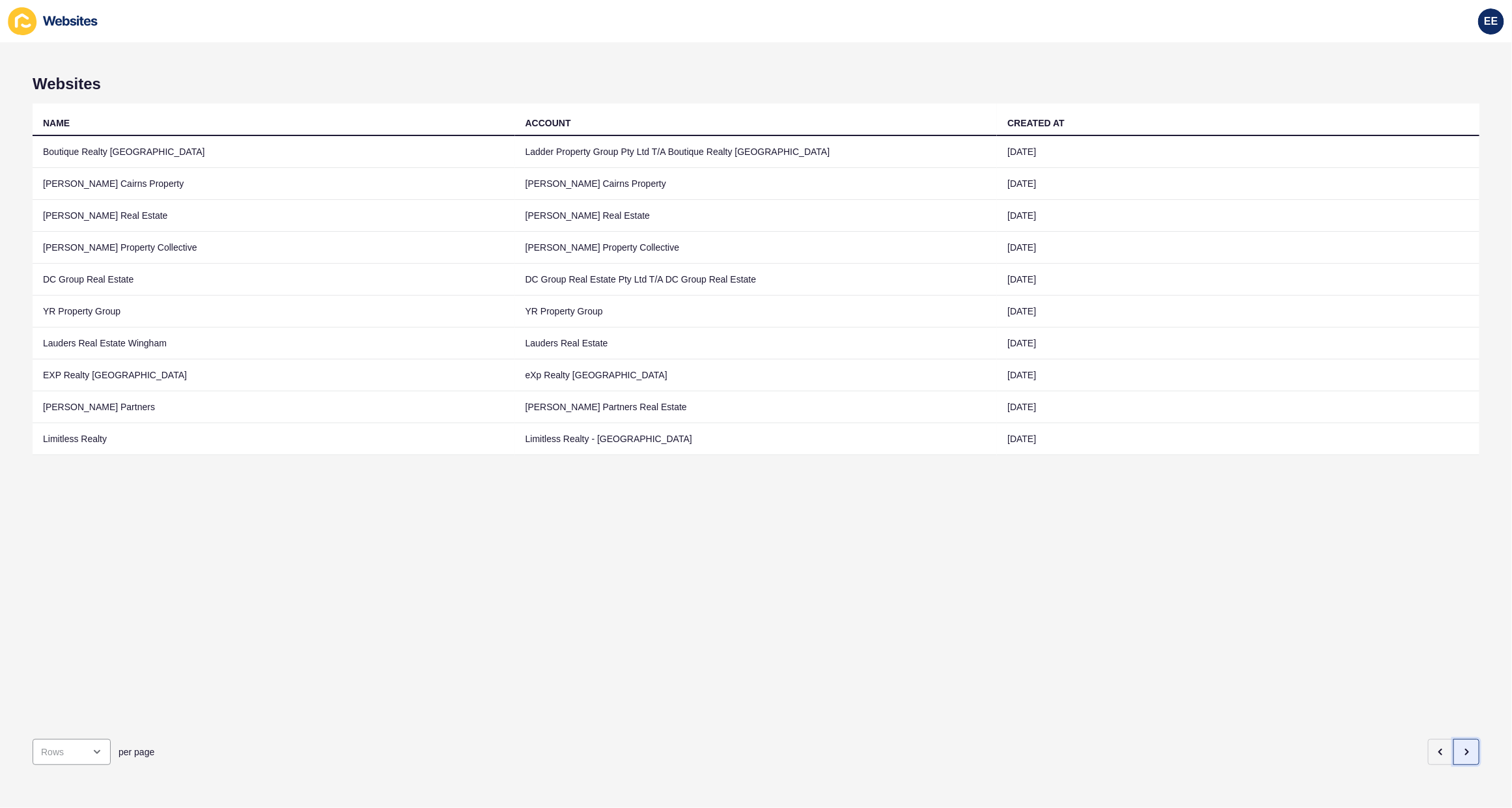
click at [1466, 749] on icon "button" at bounding box center [1467, 752] width 3 height 5
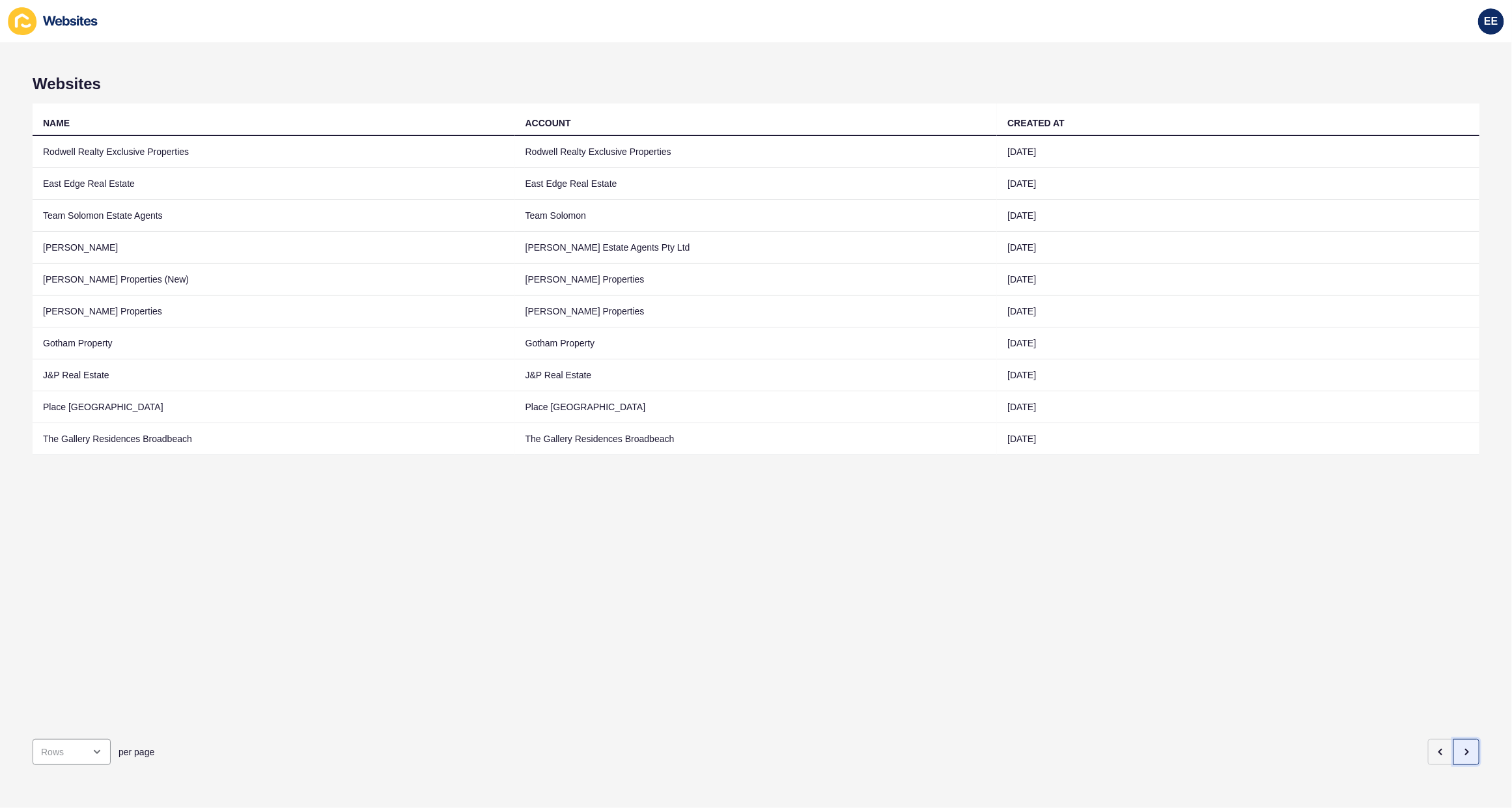
click at [1466, 749] on icon "button" at bounding box center [1467, 752] width 3 height 5
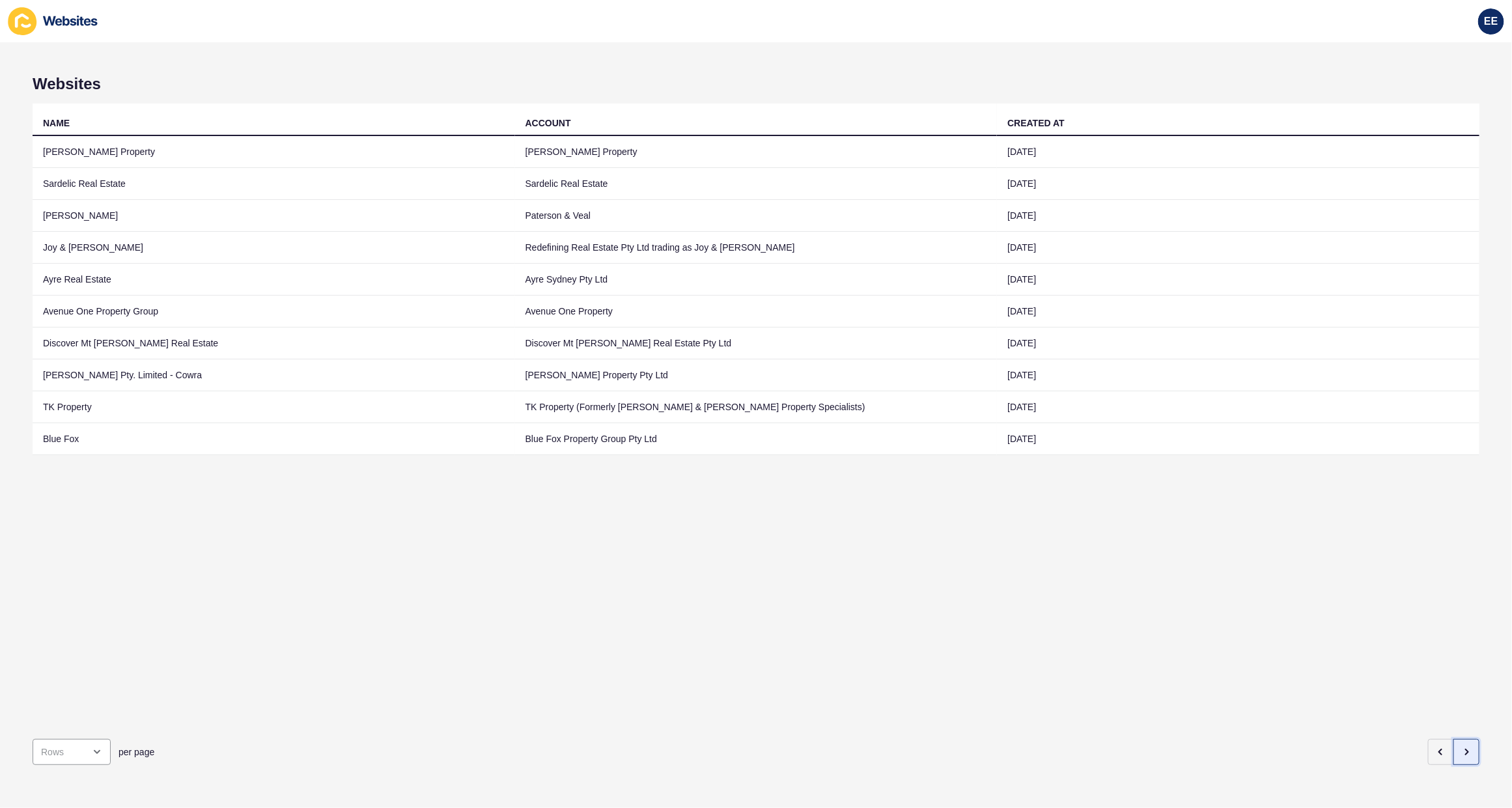
click at [1466, 749] on icon "button" at bounding box center [1467, 752] width 3 height 5
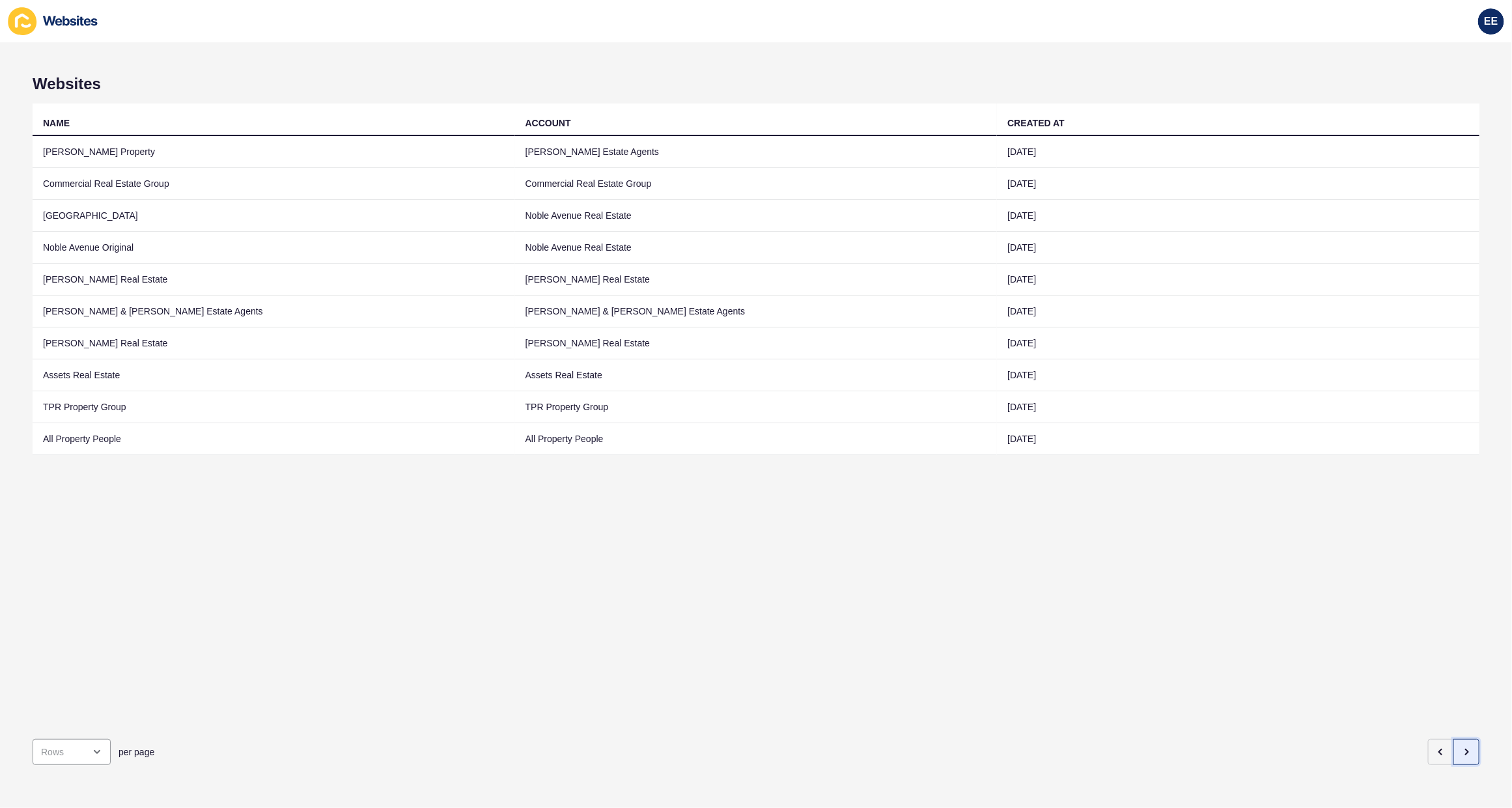
click at [1466, 749] on icon "button" at bounding box center [1467, 752] width 3 height 5
click at [1462, 746] on icon "button" at bounding box center [1467, 752] width 10 height 10
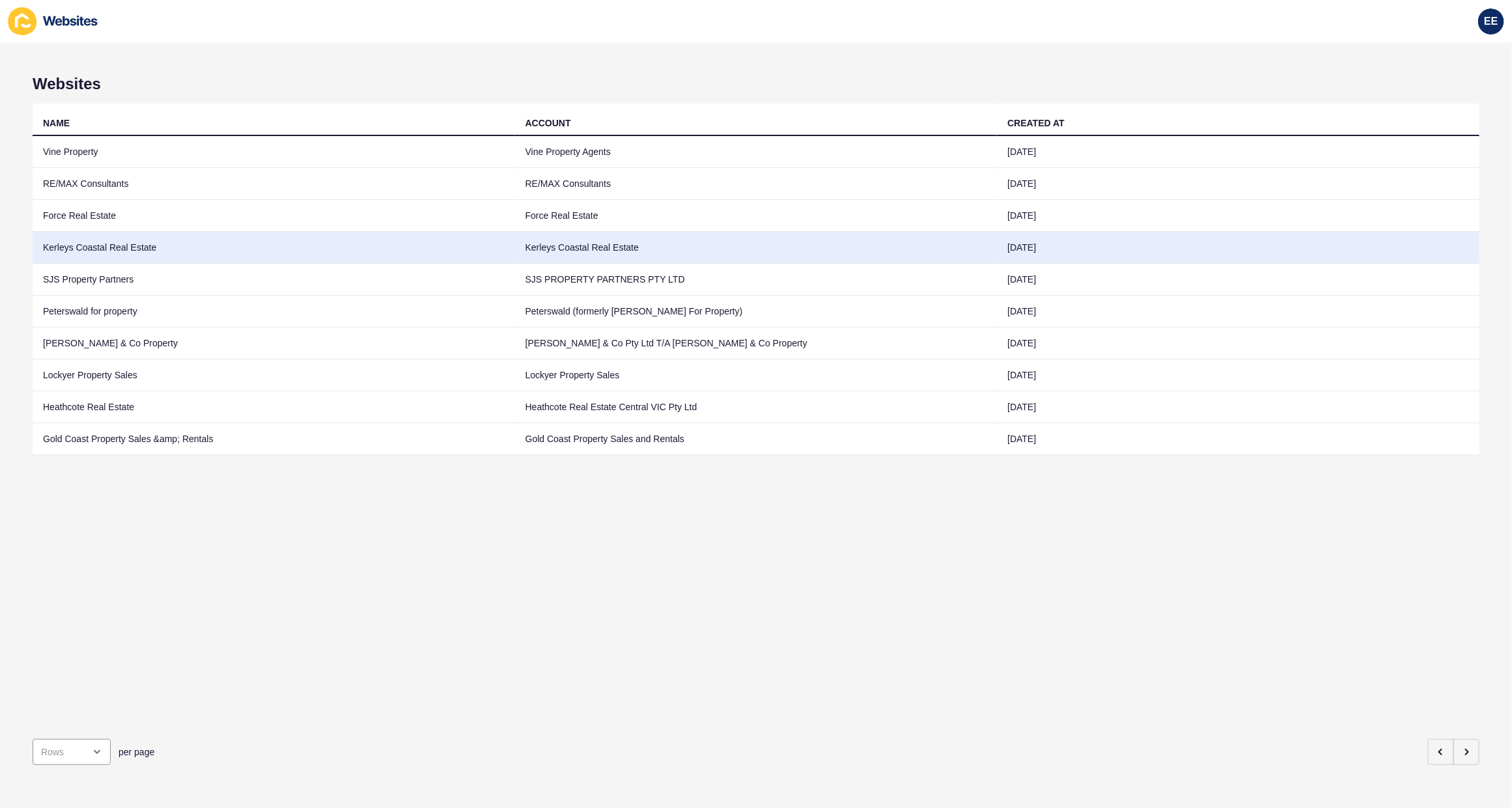
click at [105, 256] on td "Kerleys Coastal Real Estate" at bounding box center [274, 247] width 482 height 32
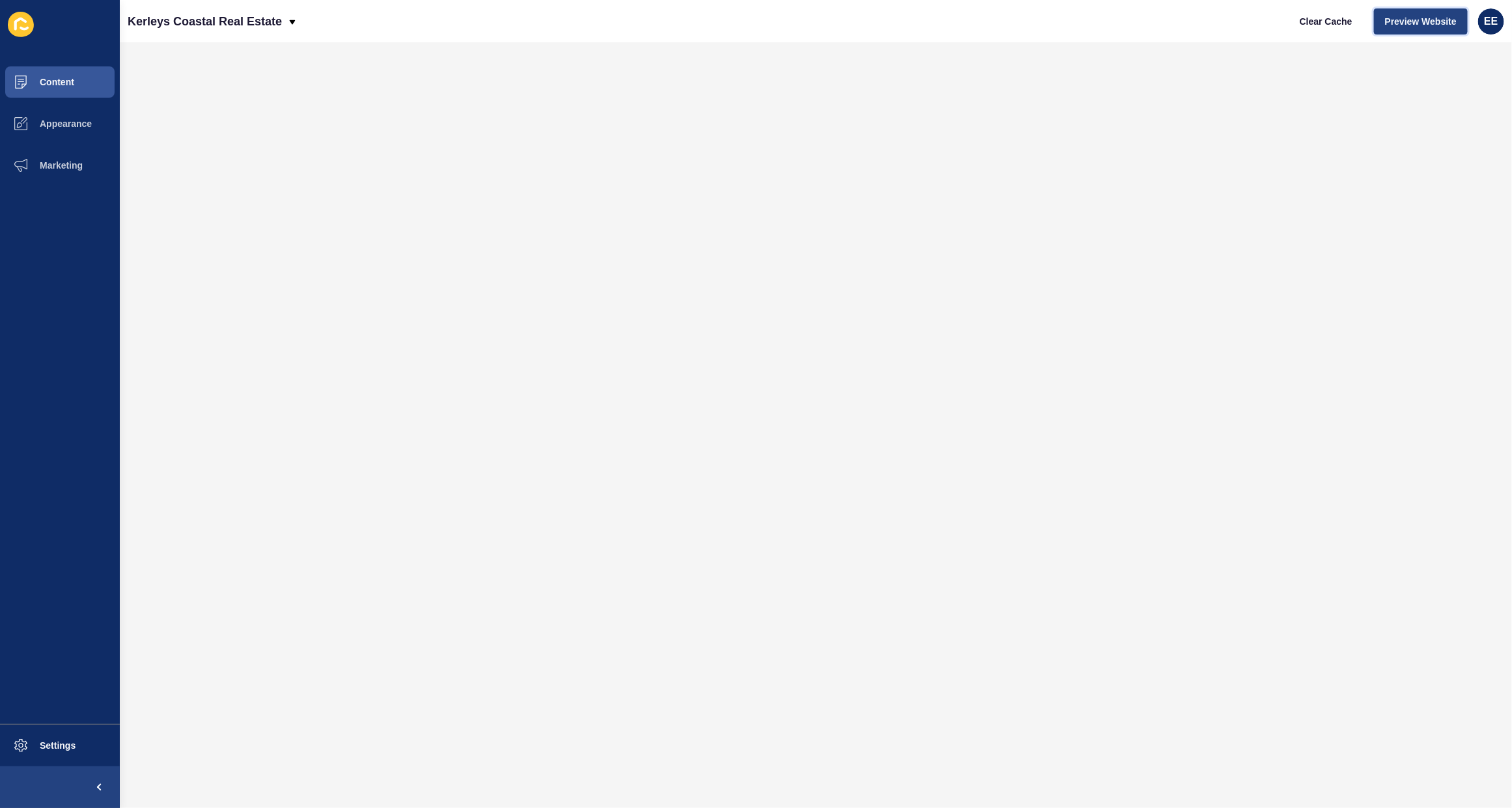
click at [1426, 21] on span "Preview Website" at bounding box center [1420, 21] width 72 height 13
